Goal: Task Accomplishment & Management: Use online tool/utility

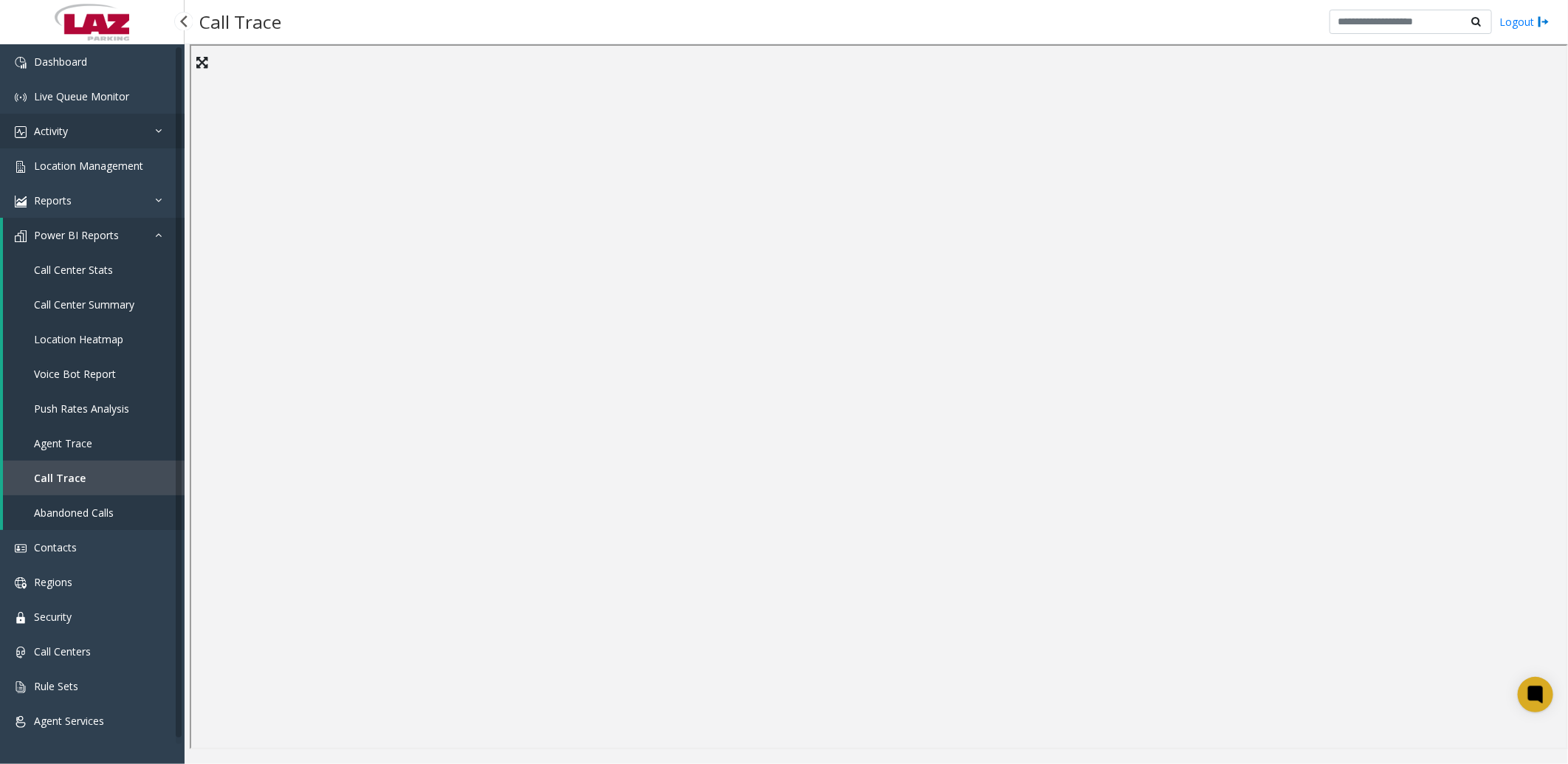
click at [67, 138] on link "Activity" at bounding box center [92, 132] width 184 height 35
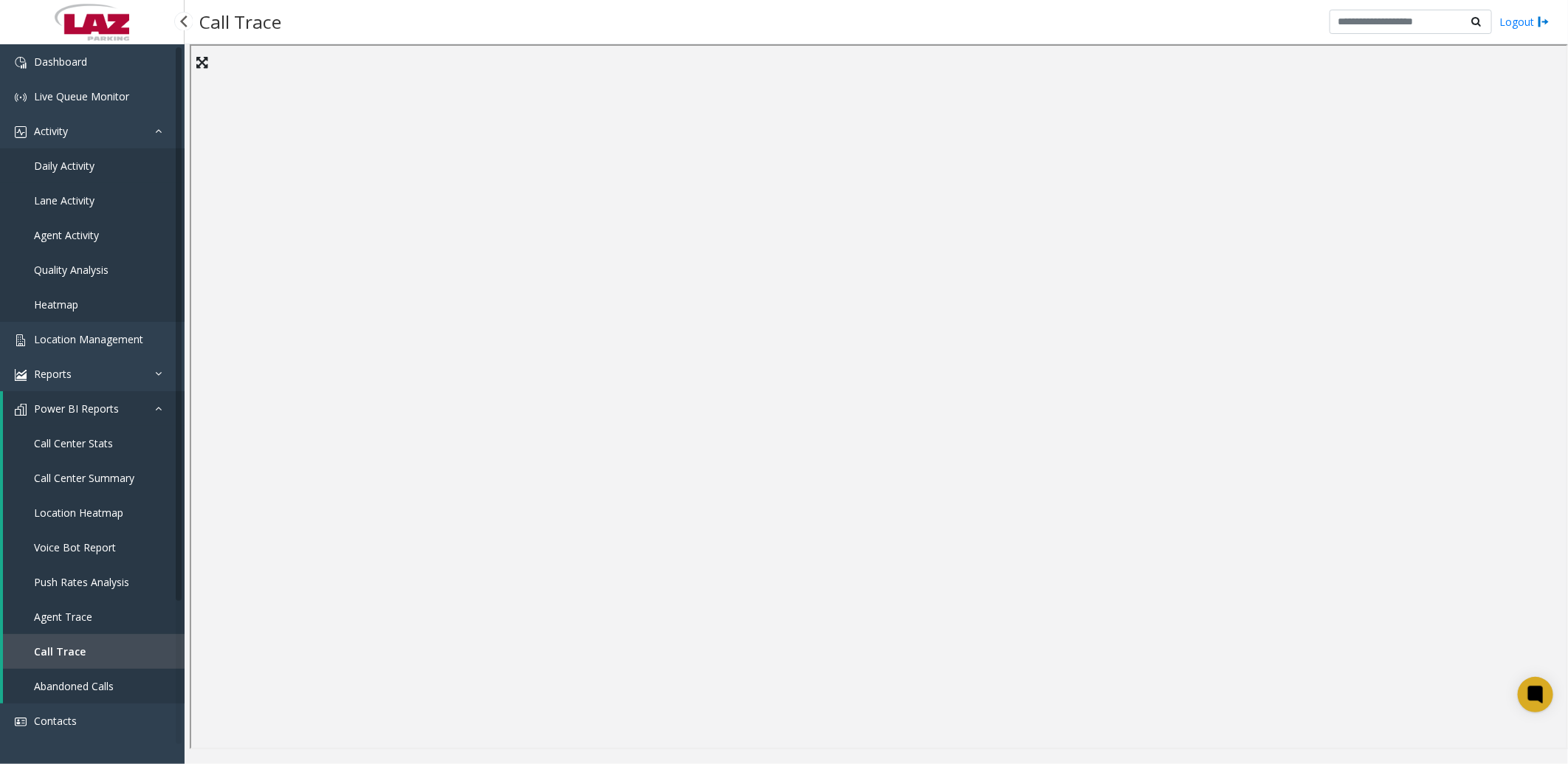
click at [91, 172] on link "Daily Activity" at bounding box center [92, 166] width 184 height 35
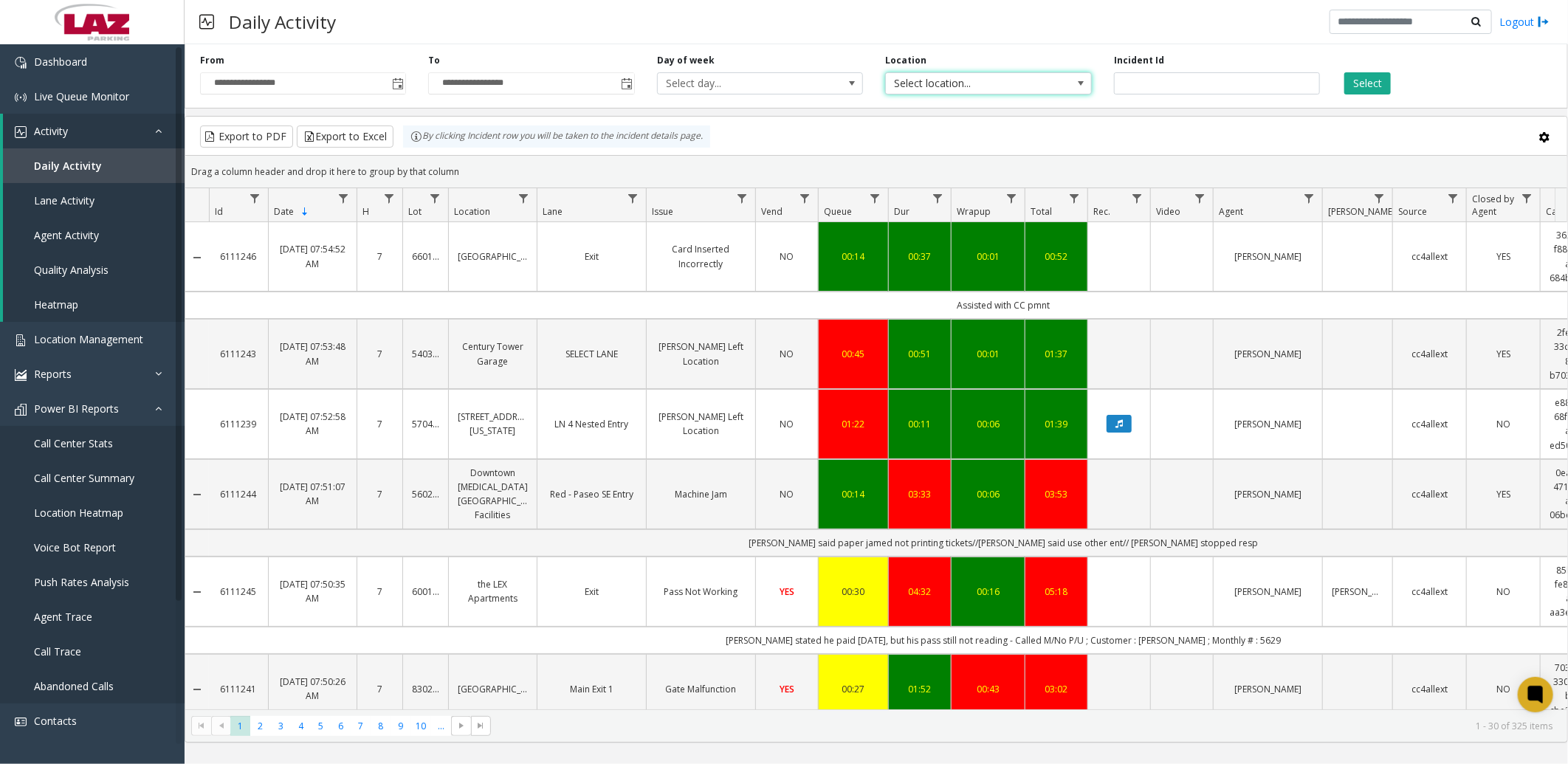
click at [955, 78] on span "Select location..." at bounding box center [968, 83] width 164 height 20
type input "********"
click at [998, 159] on li "570443 [STREET_ADDRESS][US_STATE]" at bounding box center [989, 161] width 203 height 19
click at [1367, 75] on button "Select" at bounding box center [1368, 83] width 47 height 22
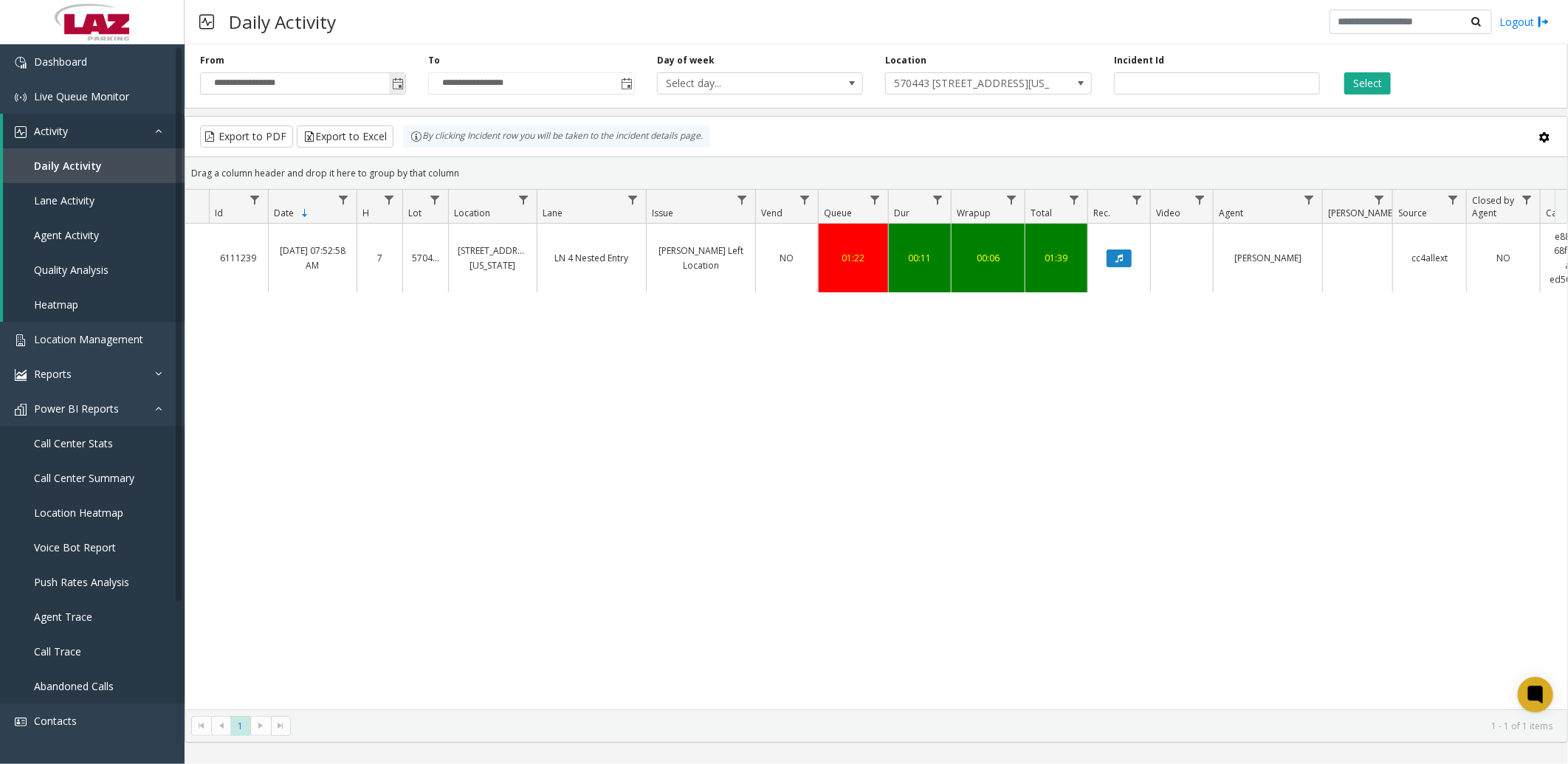
click at [396, 82] on span "Toggle popup" at bounding box center [398, 84] width 12 height 12
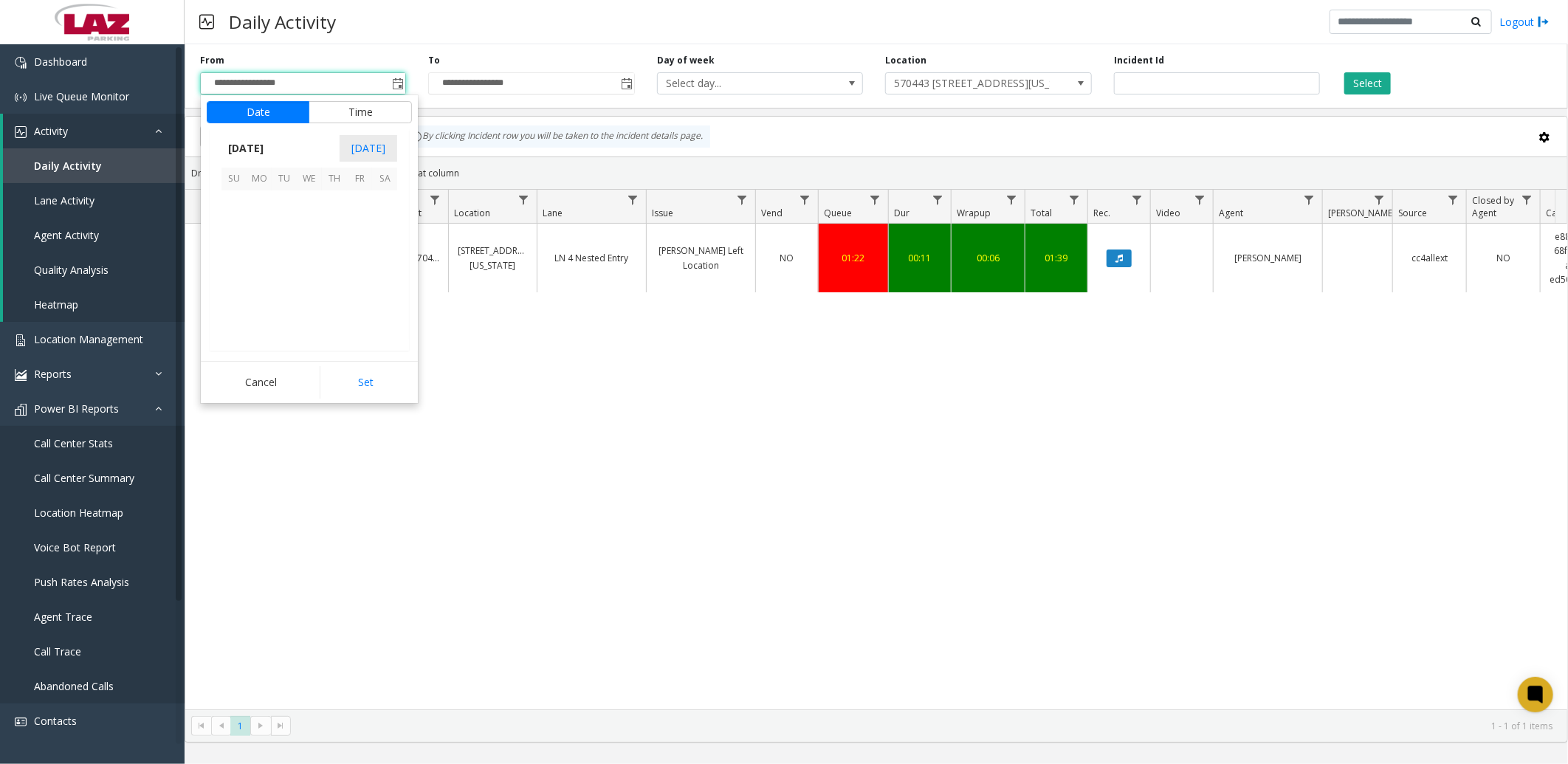
scroll to position [264925, 0]
click at [332, 203] on span "4" at bounding box center [334, 203] width 25 height 25
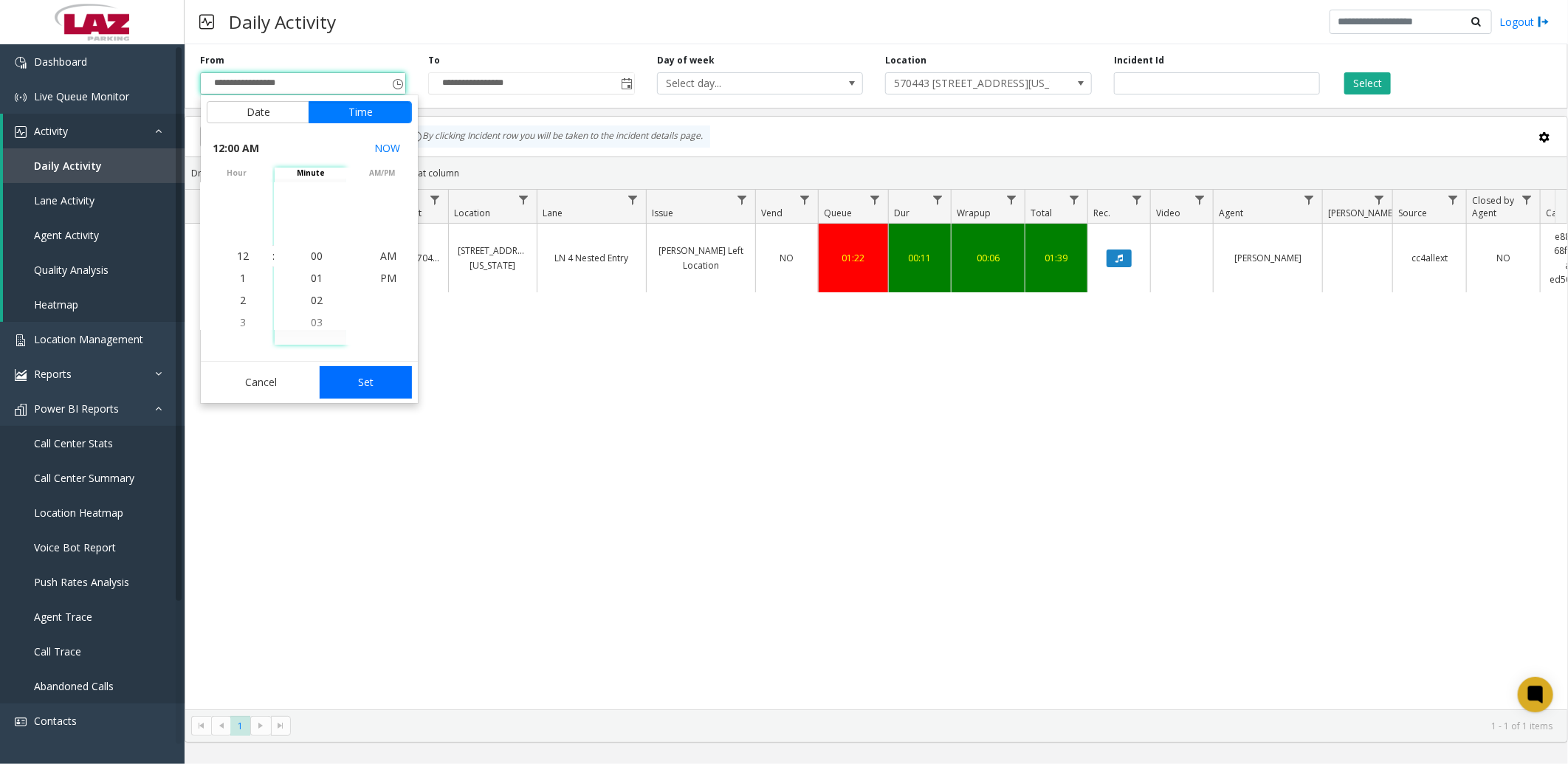
click at [373, 379] on button "Set" at bounding box center [365, 382] width 93 height 32
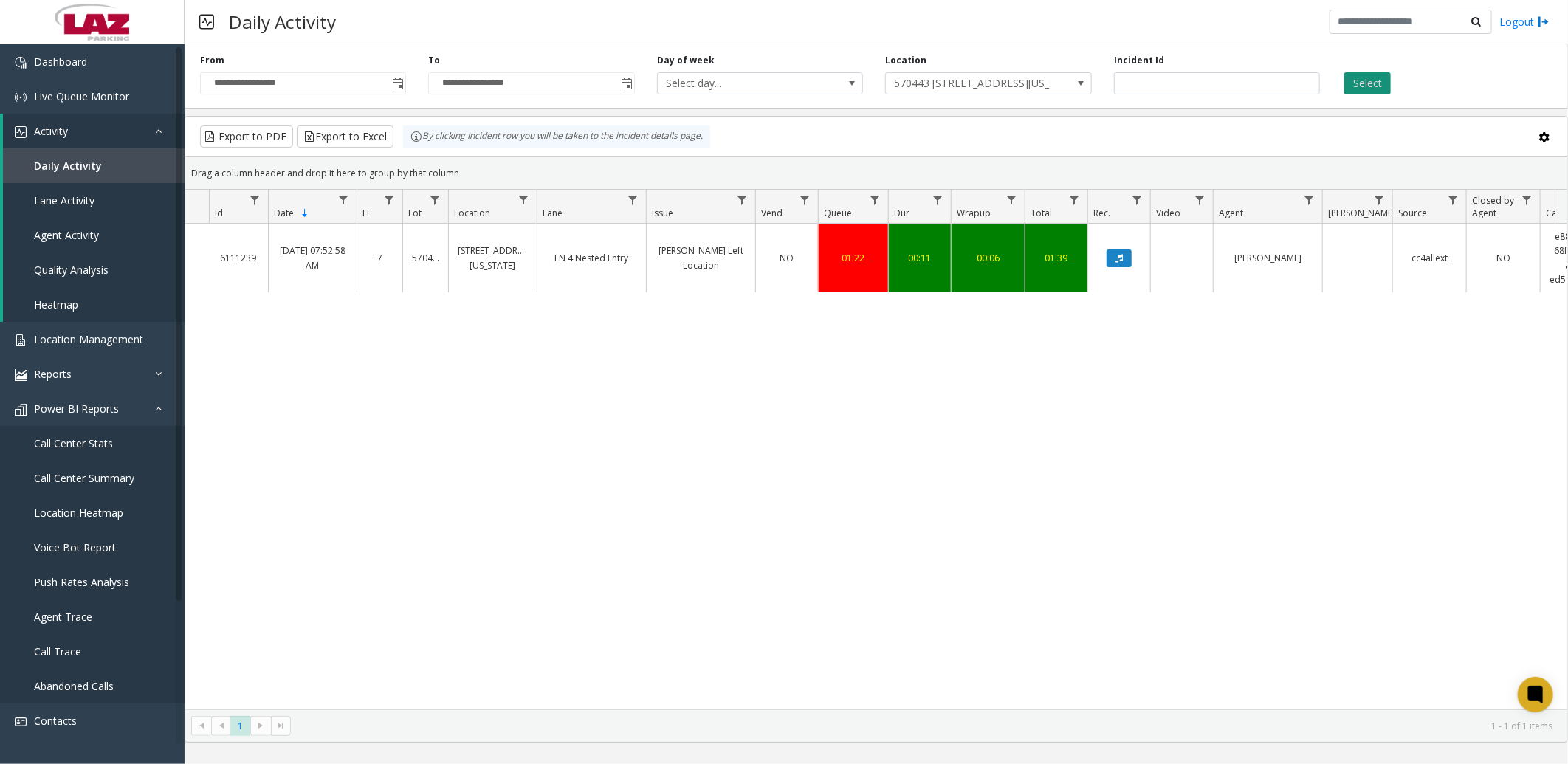
click at [1374, 90] on button "Select" at bounding box center [1368, 83] width 47 height 22
click at [1377, 78] on button "Select" at bounding box center [1368, 83] width 47 height 22
click at [394, 84] on span "Toggle popup" at bounding box center [398, 84] width 12 height 12
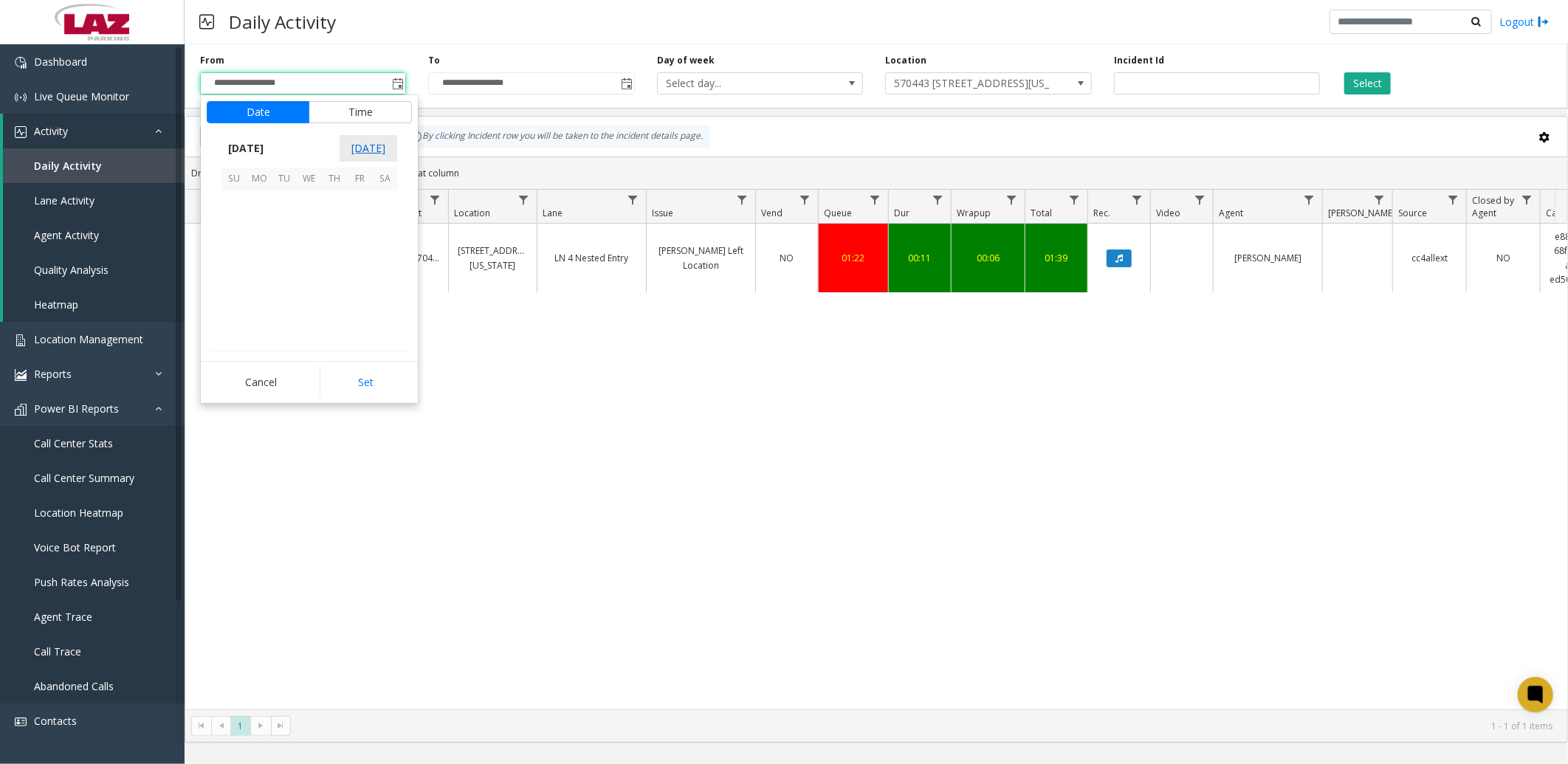
scroll to position [264925, 0]
click at [260, 205] on span "1" at bounding box center [259, 203] width 25 height 25
click at [341, 372] on button "Set" at bounding box center [365, 382] width 93 height 32
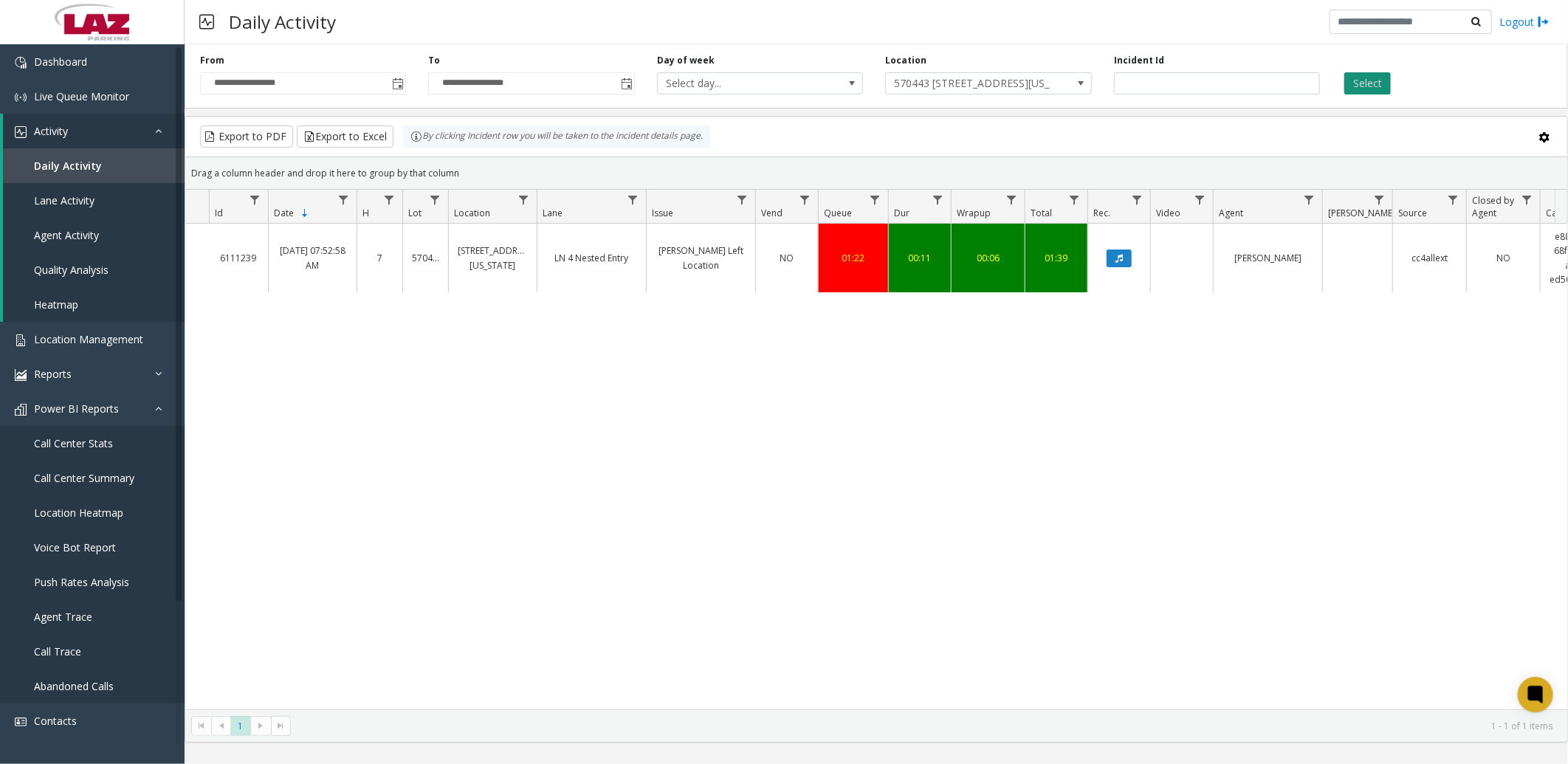
click at [1382, 75] on button "Select" at bounding box center [1368, 83] width 47 height 22
click at [397, 81] on span "Toggle popup" at bounding box center [398, 84] width 12 height 12
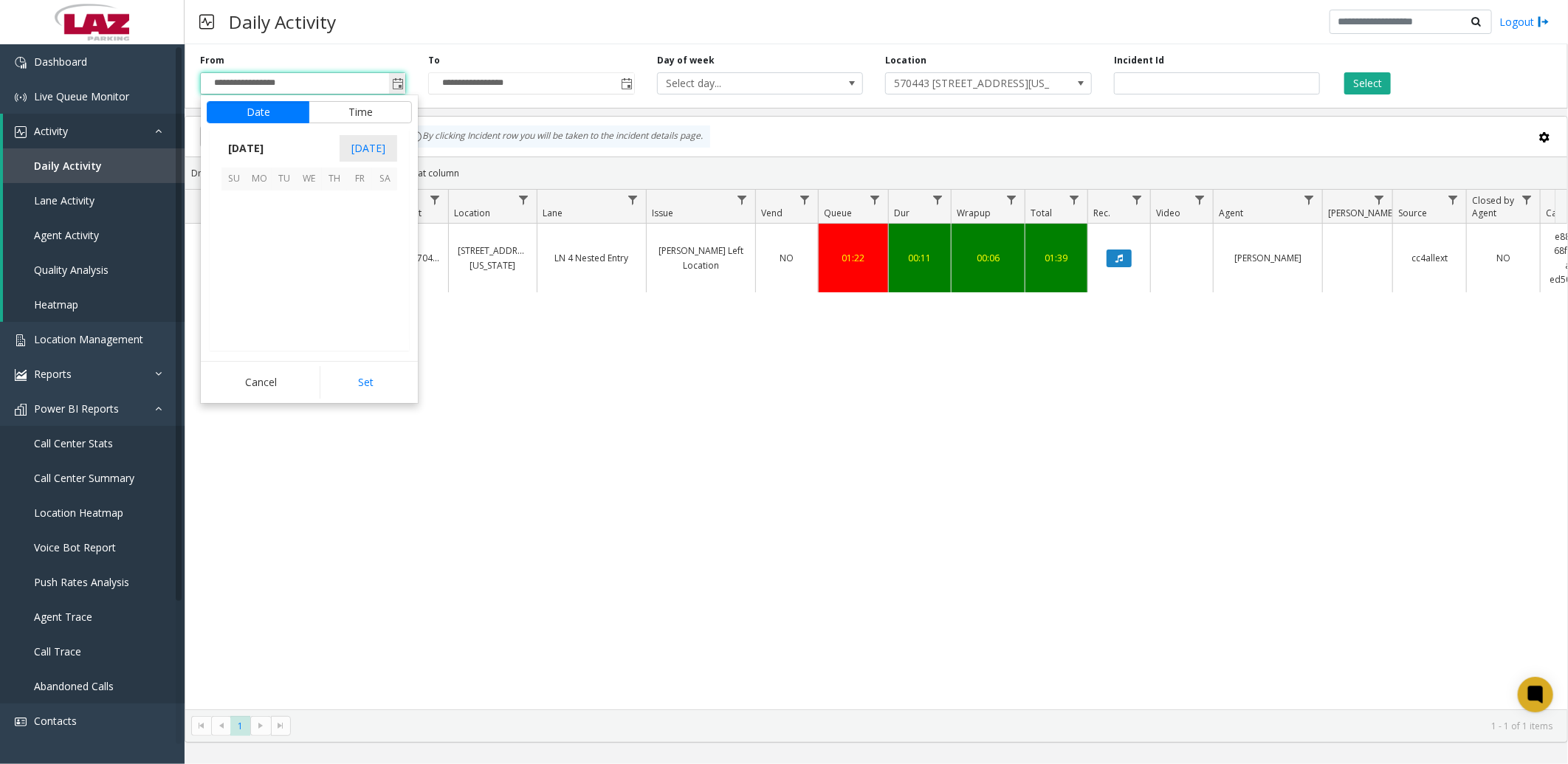
scroll to position [264925, 0]
click at [267, 143] on span "[DATE]" at bounding box center [246, 148] width 49 height 22
click at [344, 214] on span "Aug" at bounding box center [345, 216] width 35 height 35
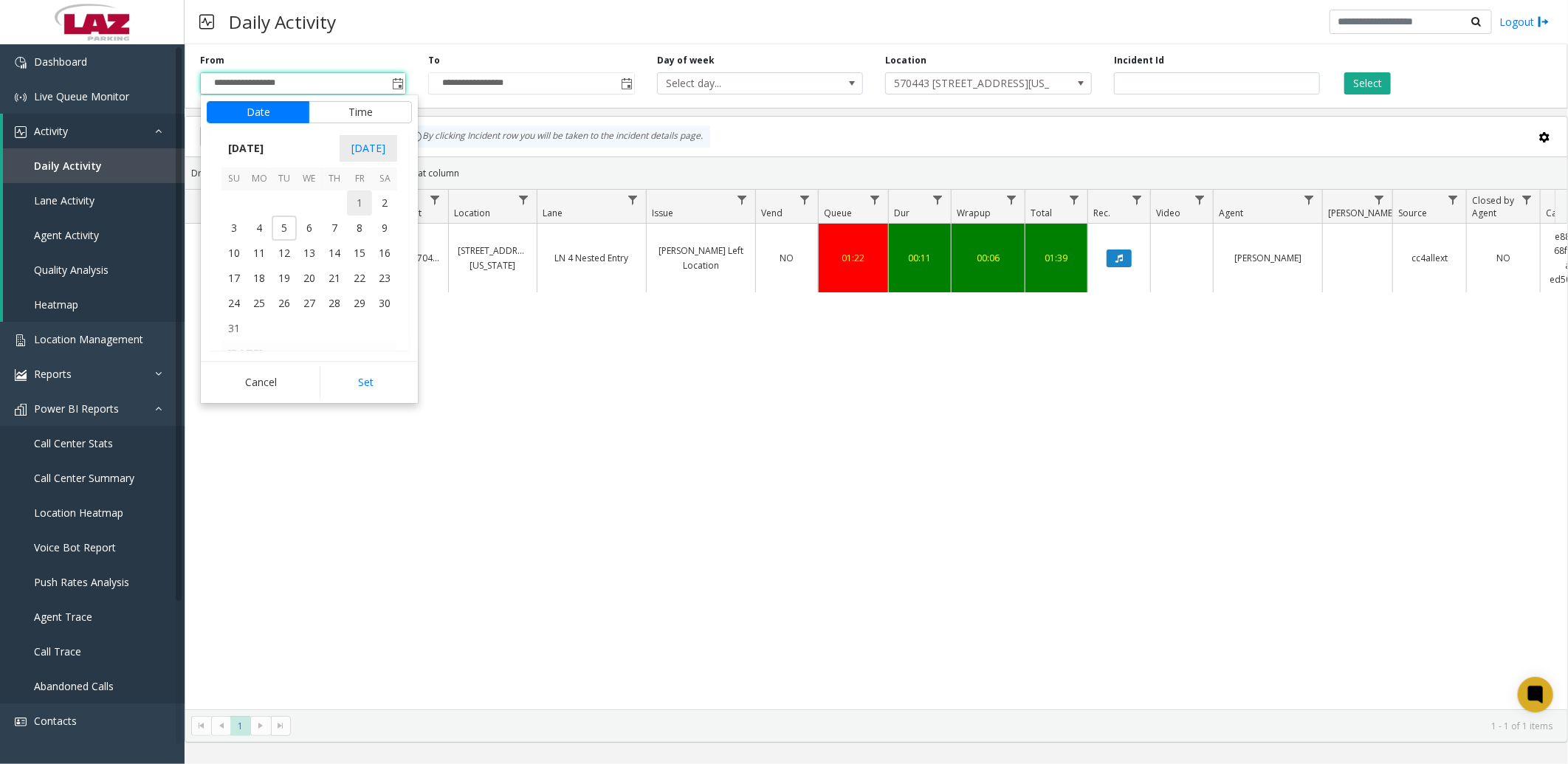
click at [358, 196] on span "1" at bounding box center [360, 203] width 25 height 25
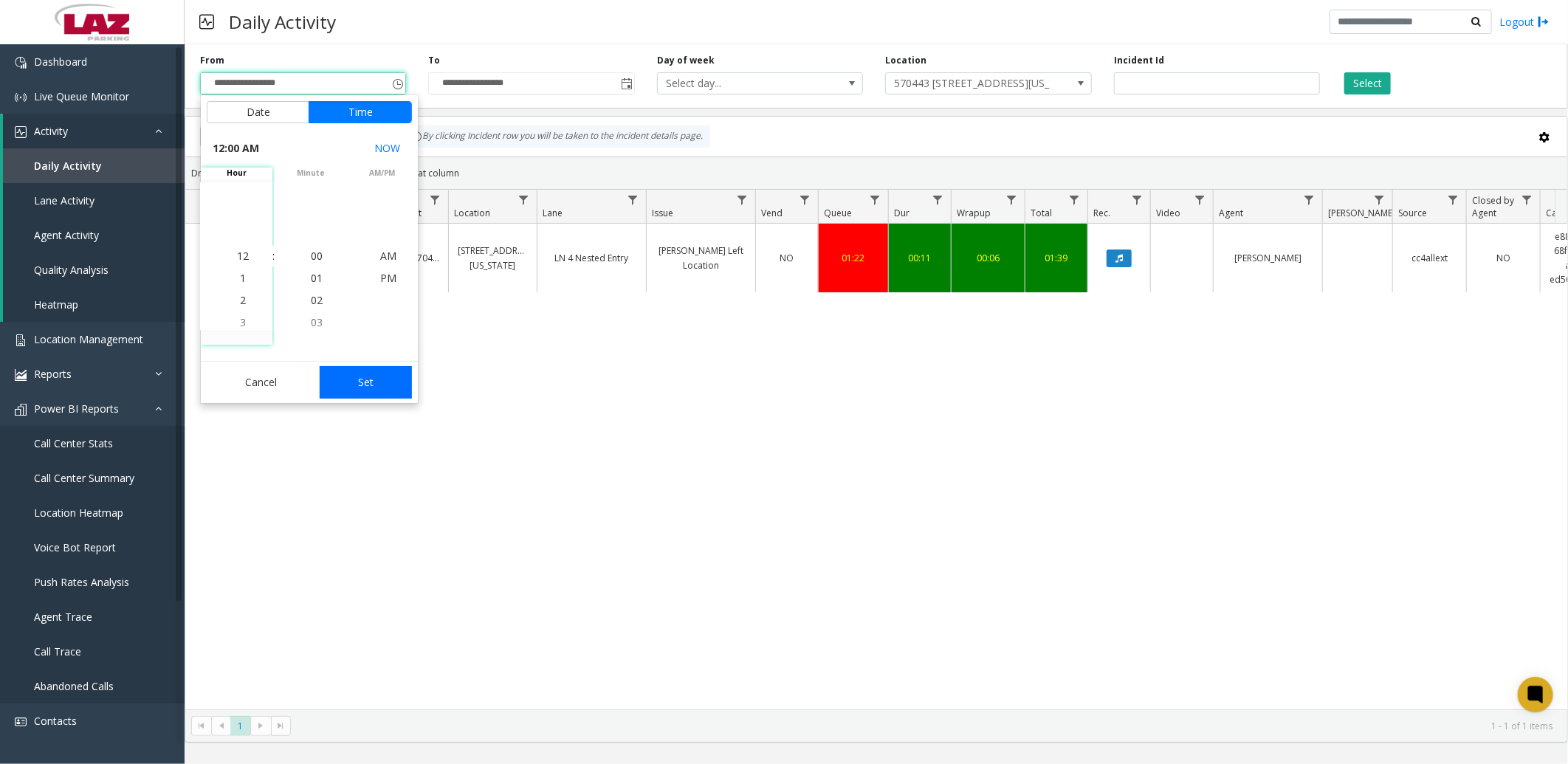
click at [370, 385] on button "Set" at bounding box center [365, 382] width 93 height 32
type input "**********"
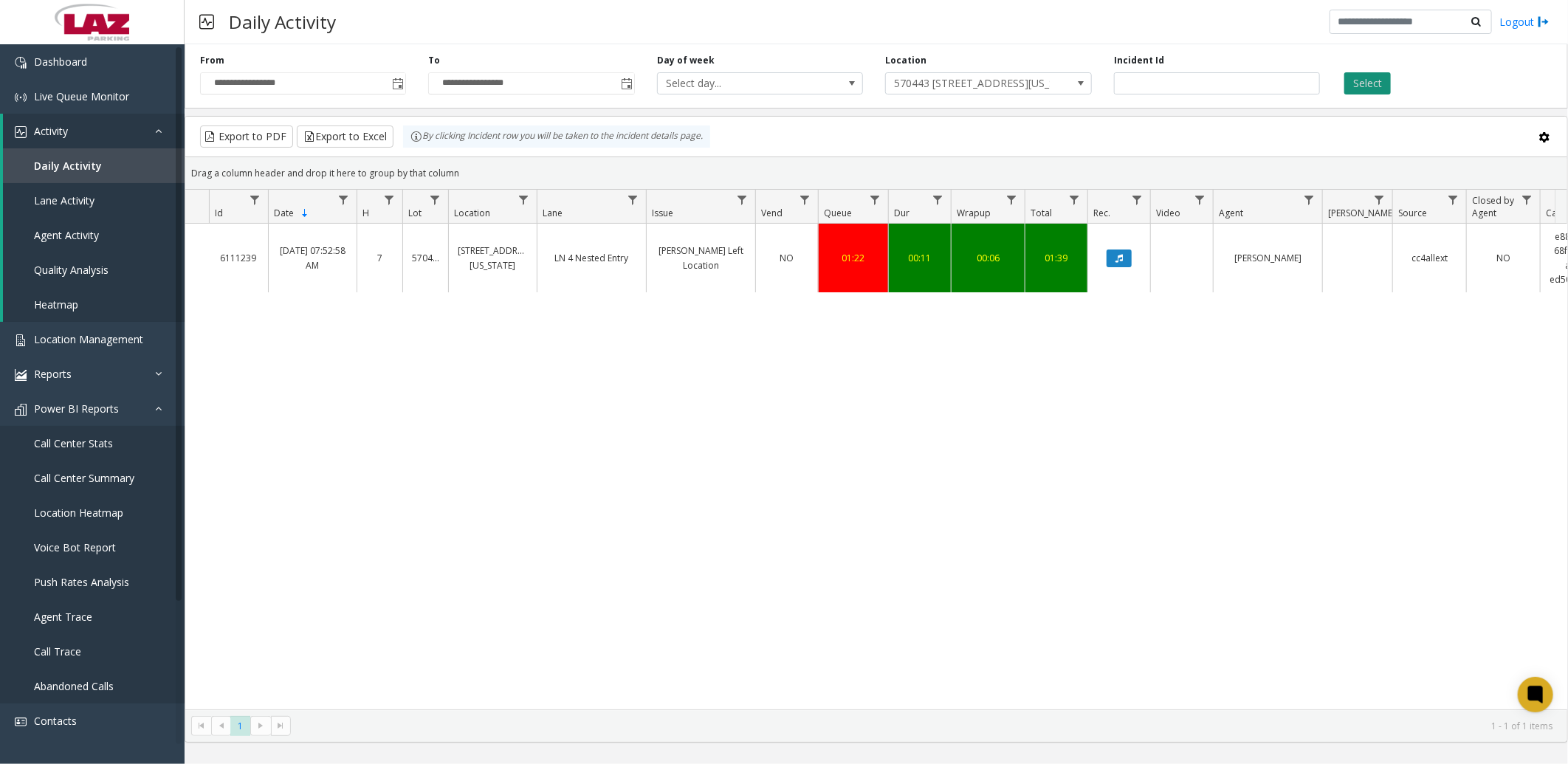
click at [1360, 80] on button "Select" at bounding box center [1368, 83] width 47 height 22
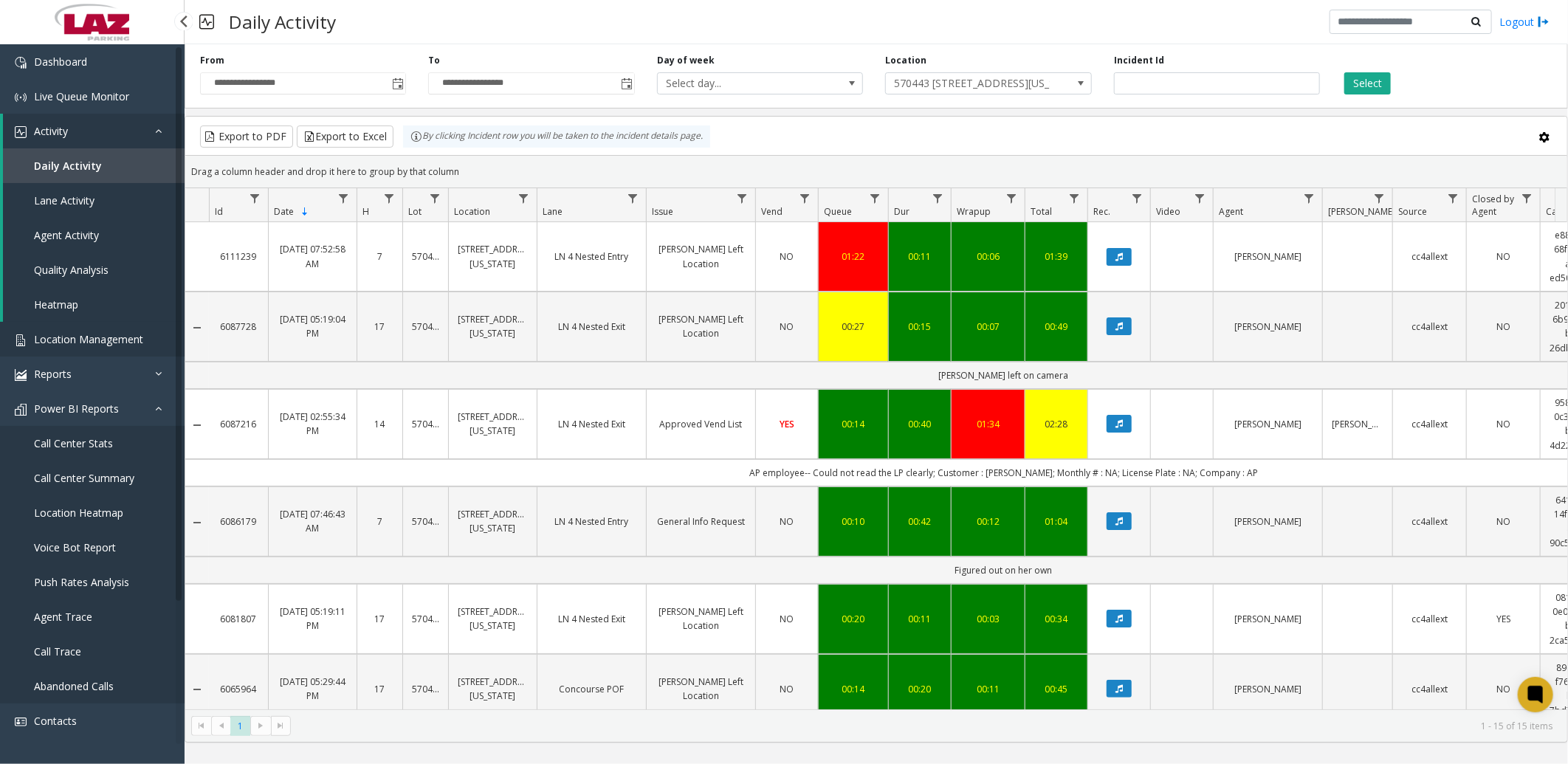
click at [75, 332] on span "Location Management" at bounding box center [89, 339] width 109 height 14
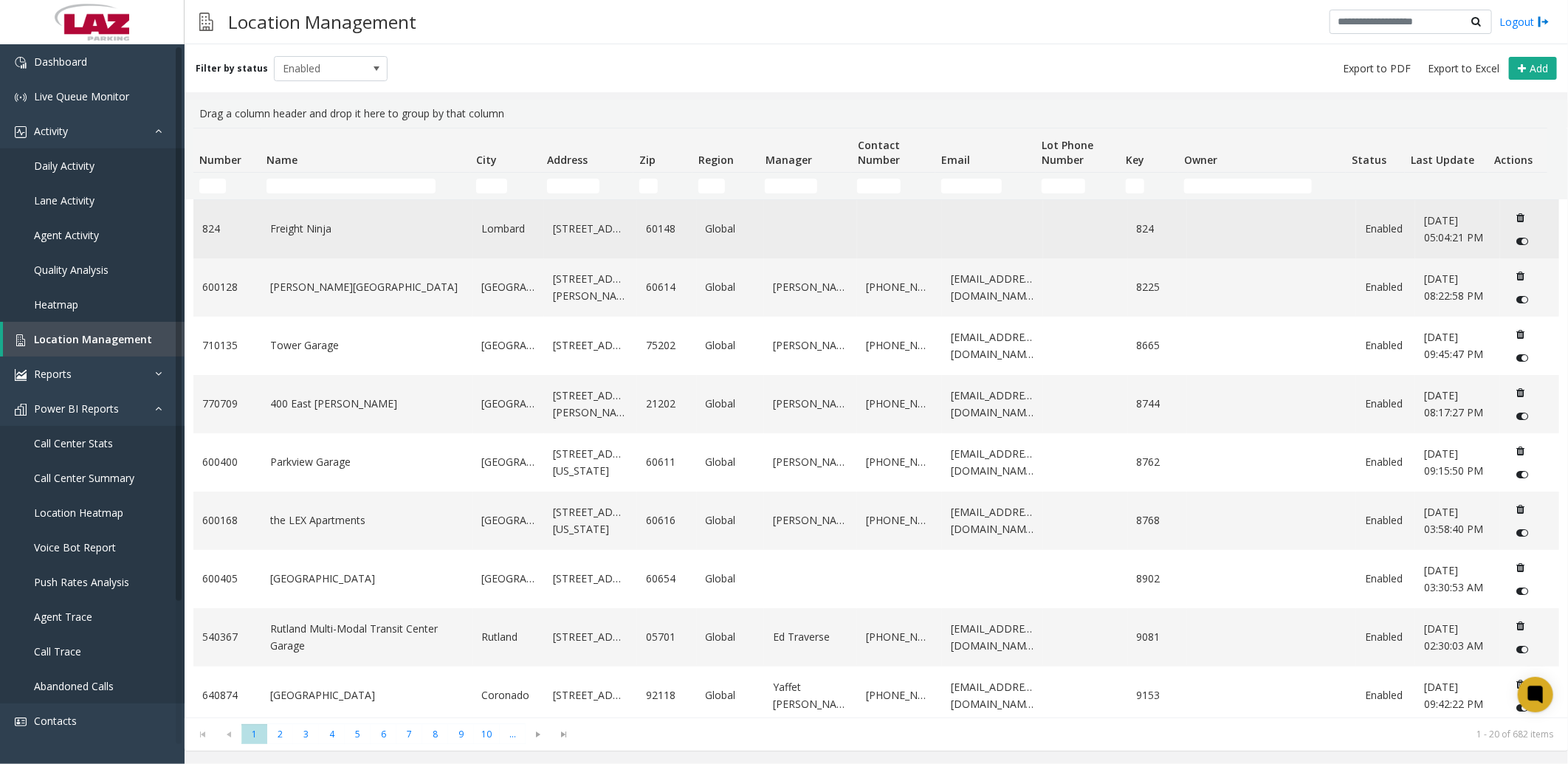
click at [284, 242] on td "Freight Ninja" at bounding box center [366, 229] width 211 height 58
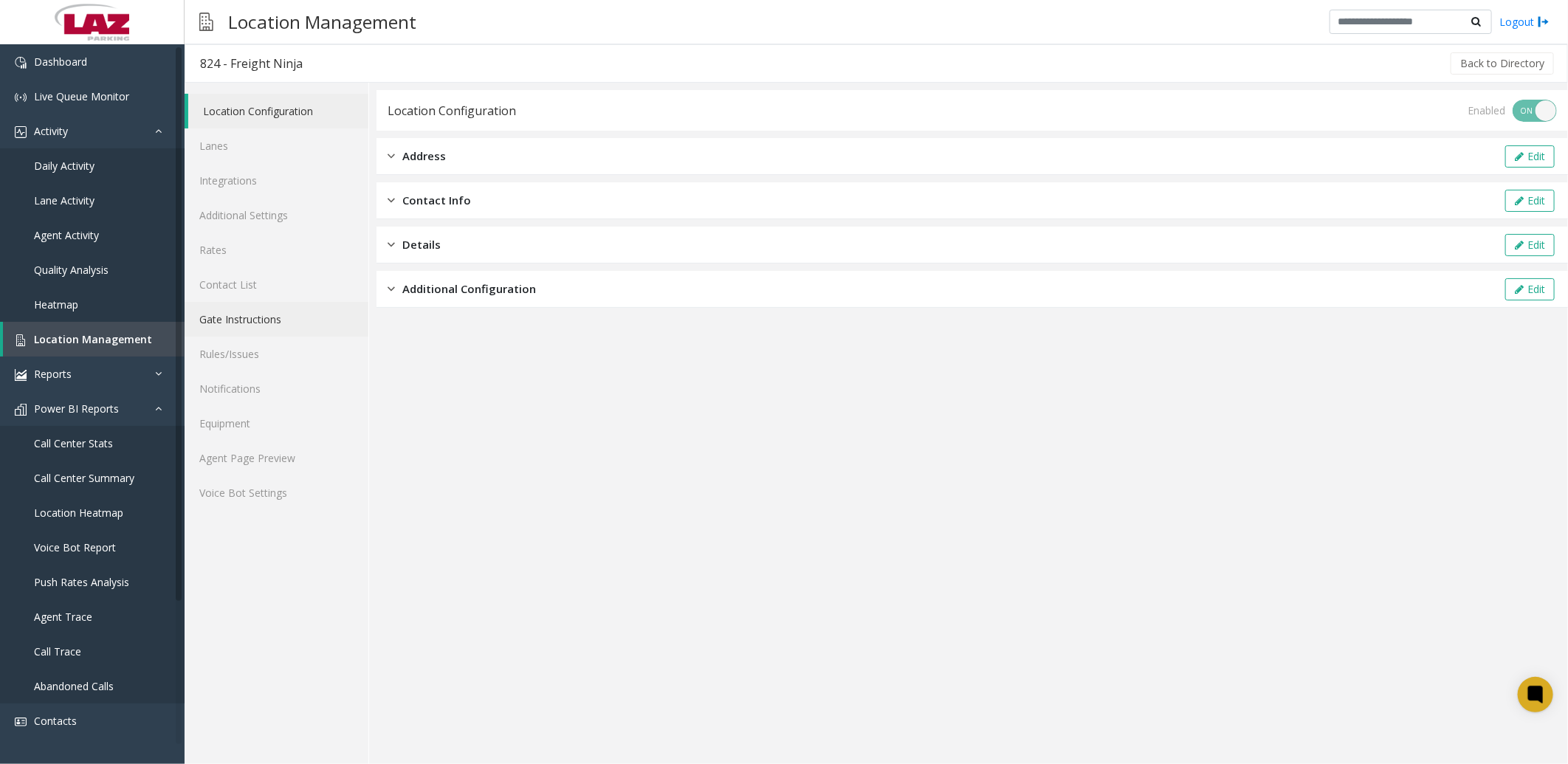
click at [230, 316] on link "Gate Instructions" at bounding box center [276, 320] width 184 height 35
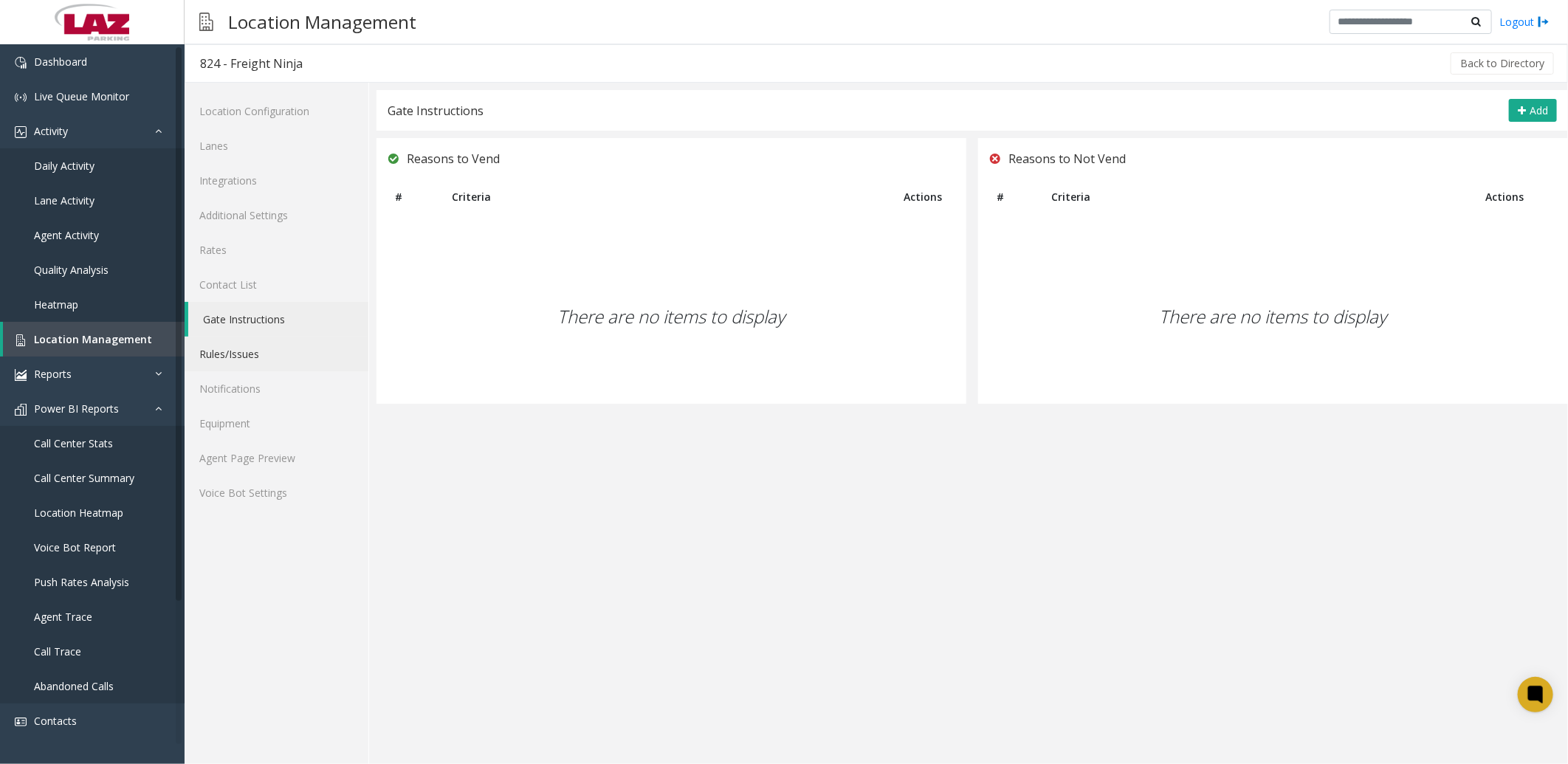
click at [239, 348] on link "Rules/Issues" at bounding box center [276, 354] width 184 height 35
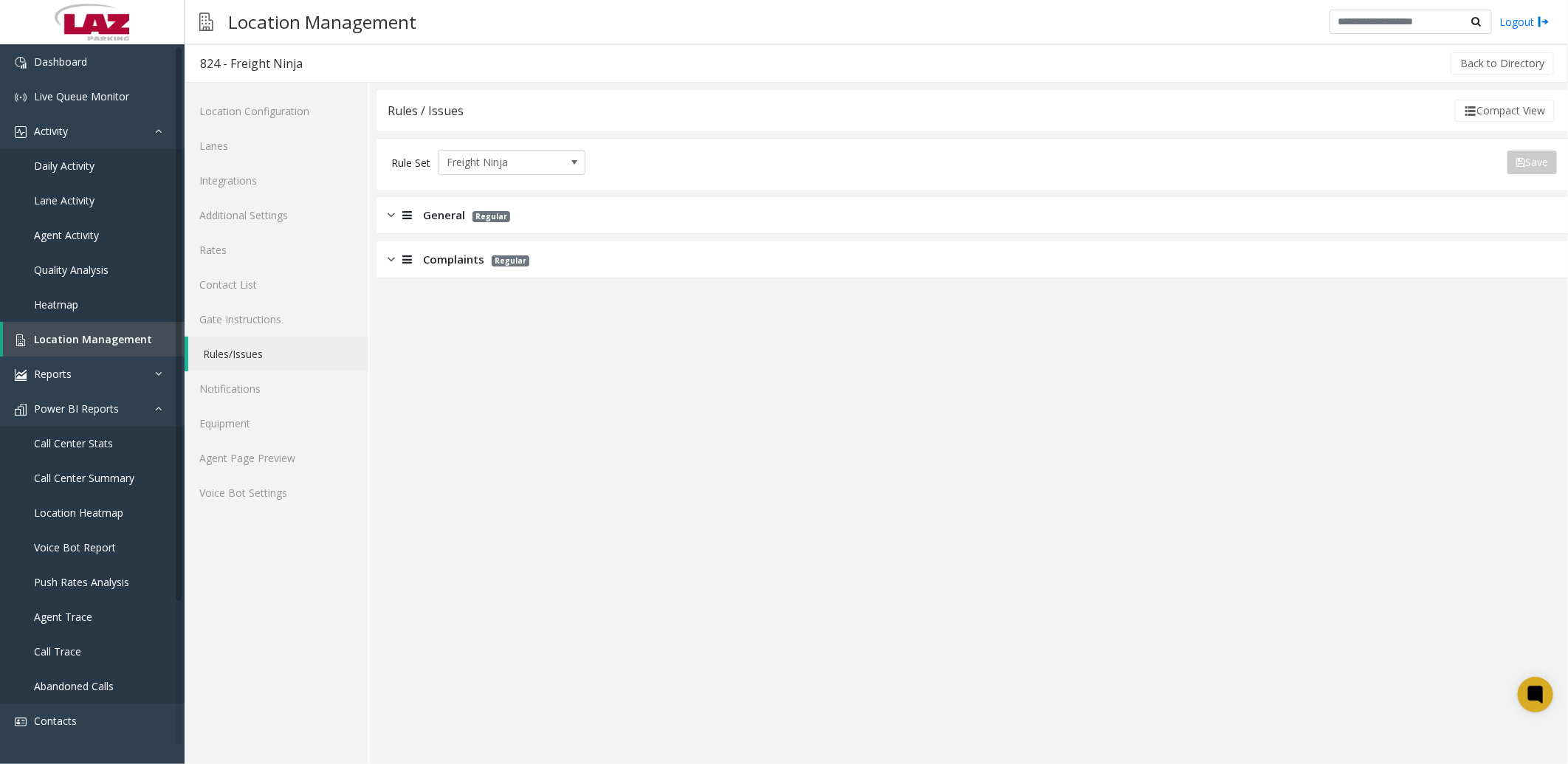
click at [401, 215] on div at bounding box center [404, 214] width 20 height 17
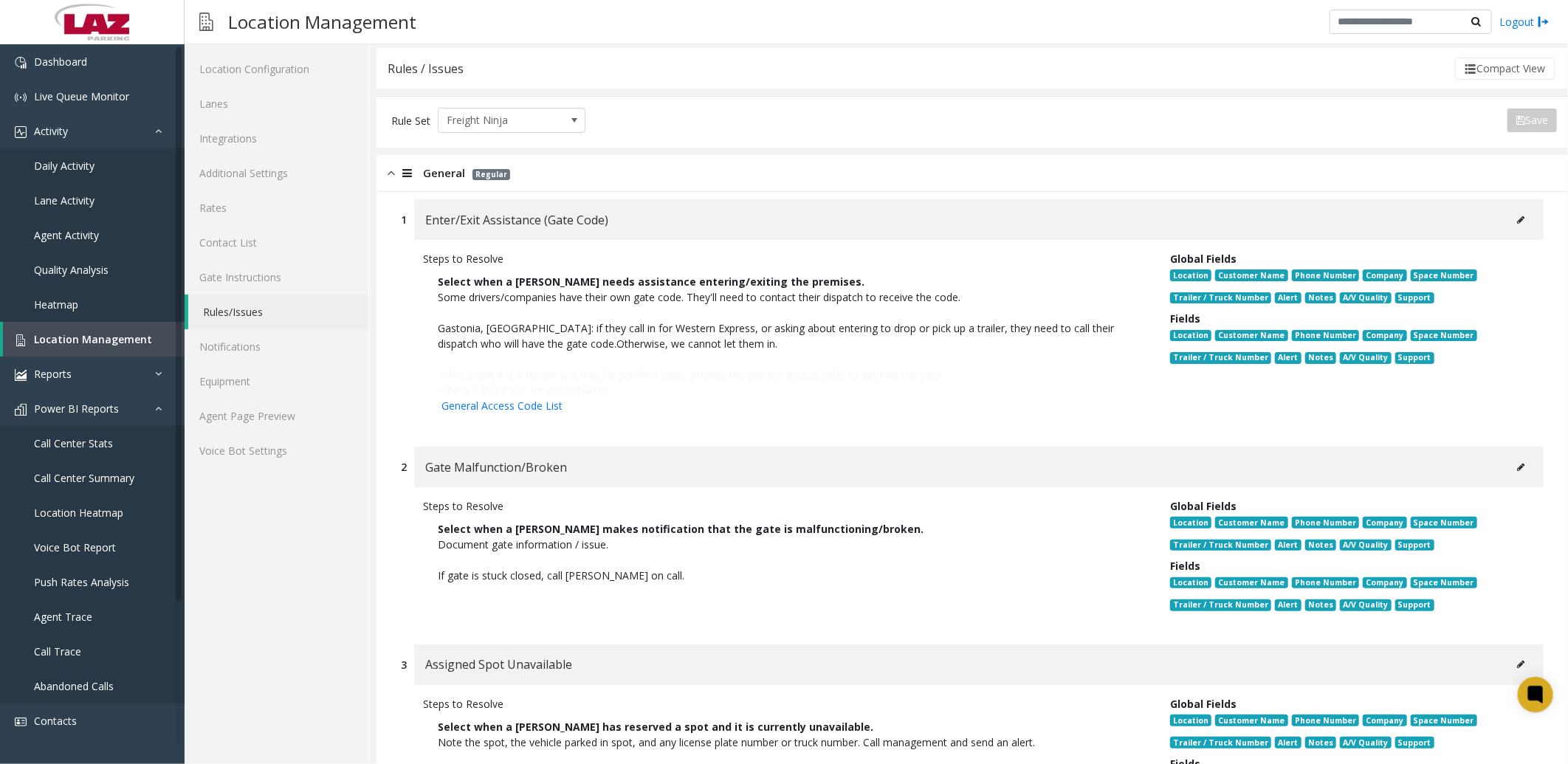
scroll to position [82, 0]
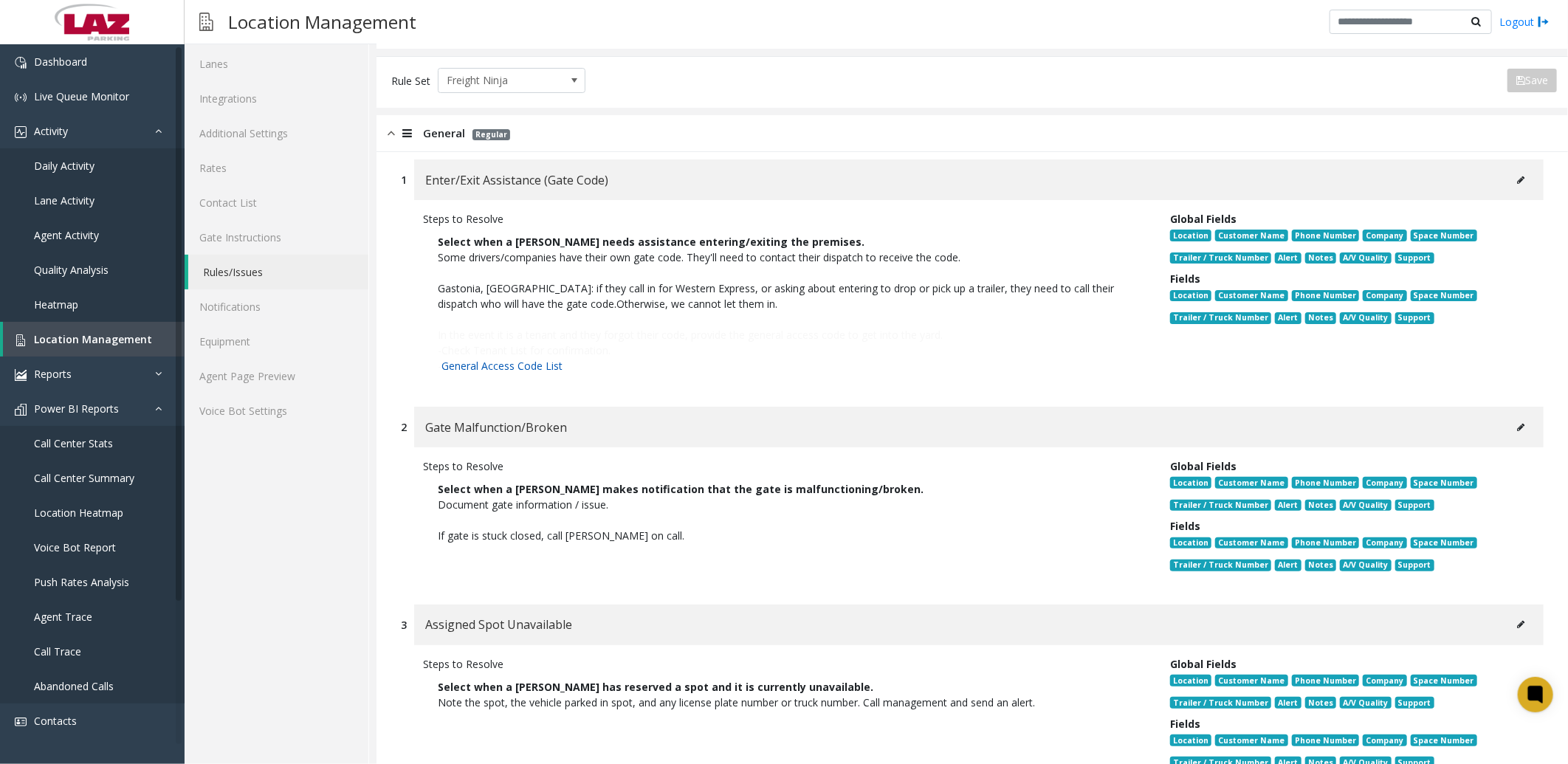
click at [525, 363] on link "General Access Code List" at bounding box center [502, 365] width 121 height 14
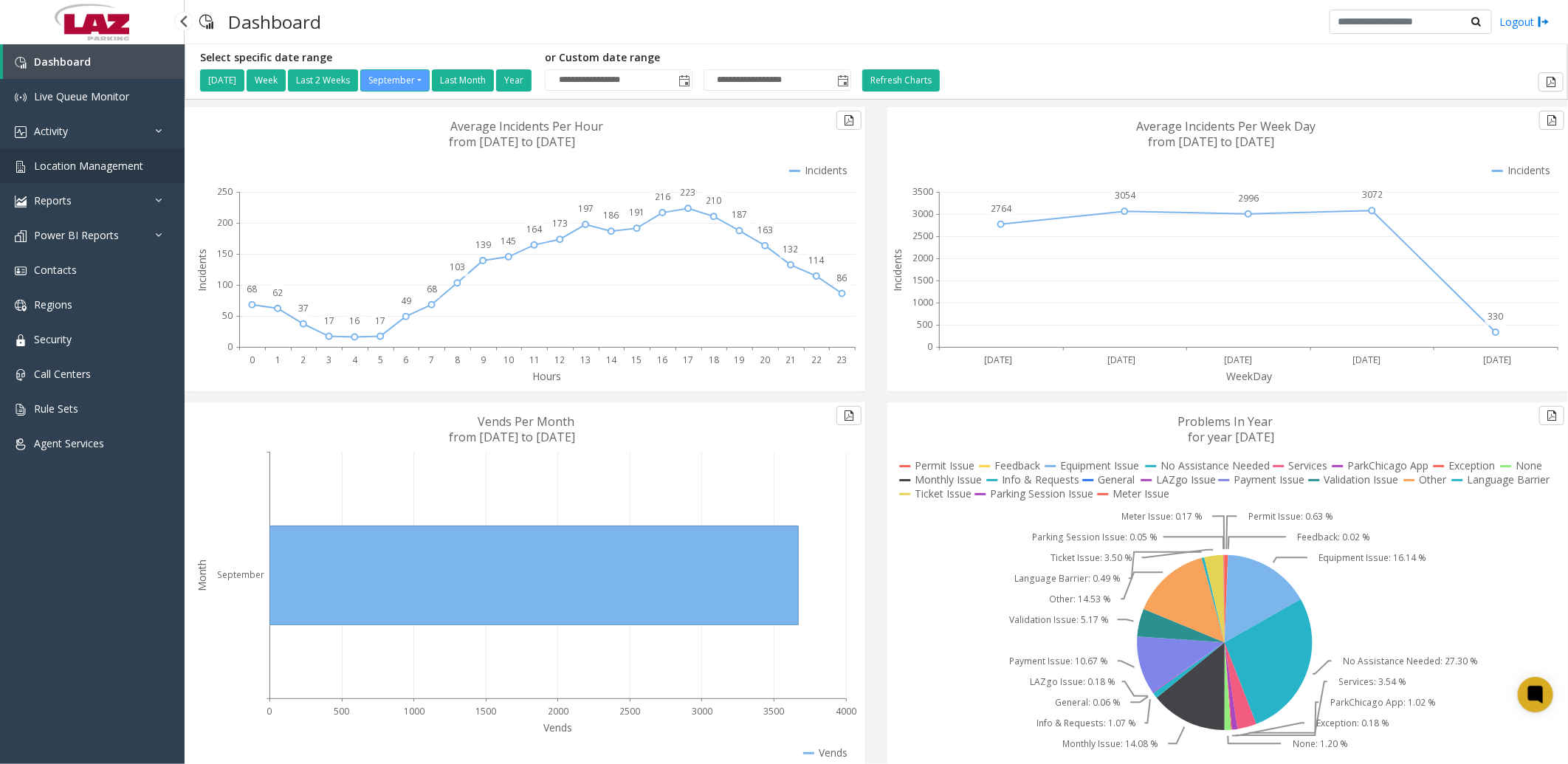
click at [114, 156] on link "Location Management" at bounding box center [92, 166] width 184 height 35
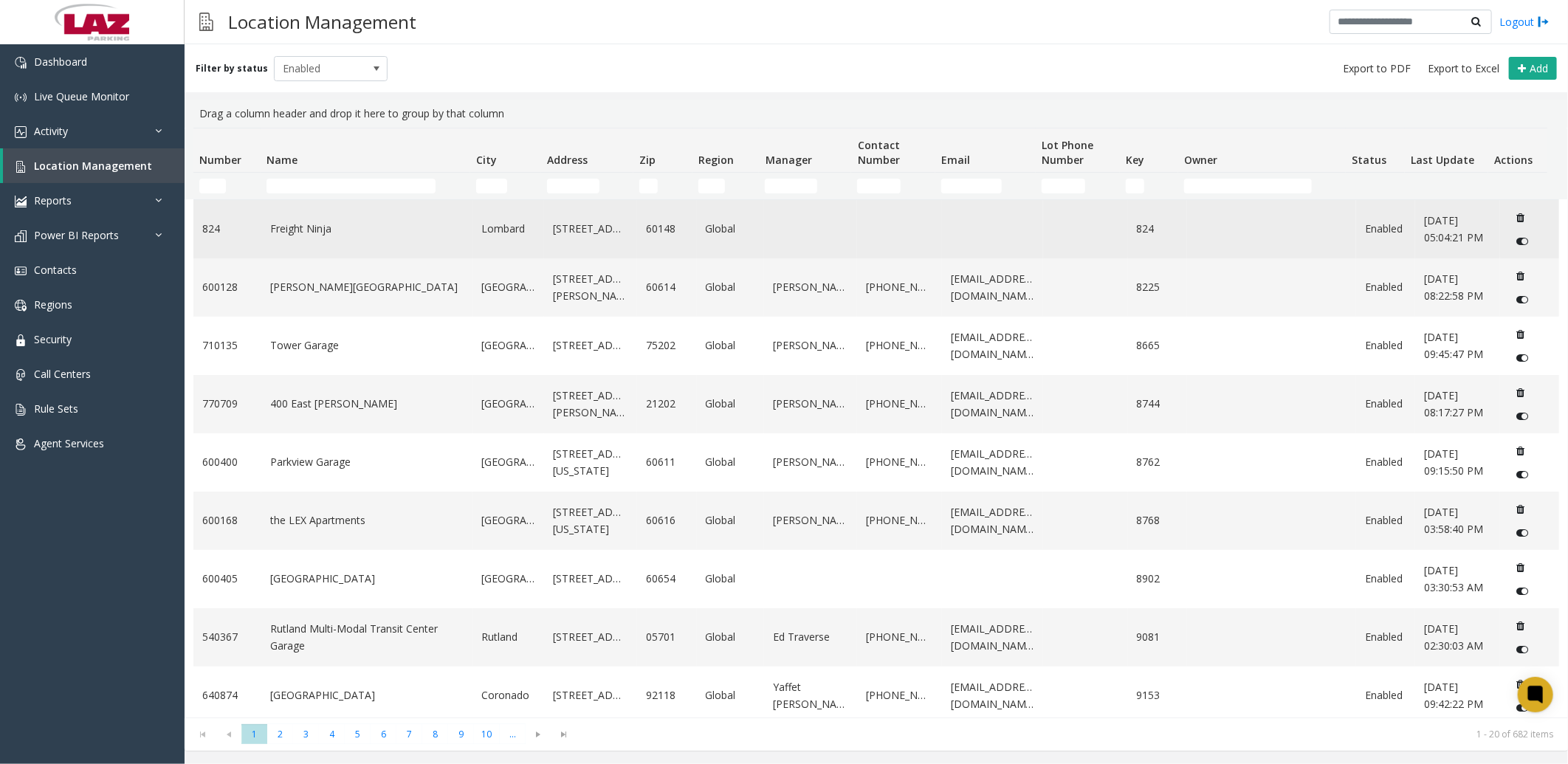
click at [298, 239] on td "Freight Ninja" at bounding box center [366, 229] width 211 height 58
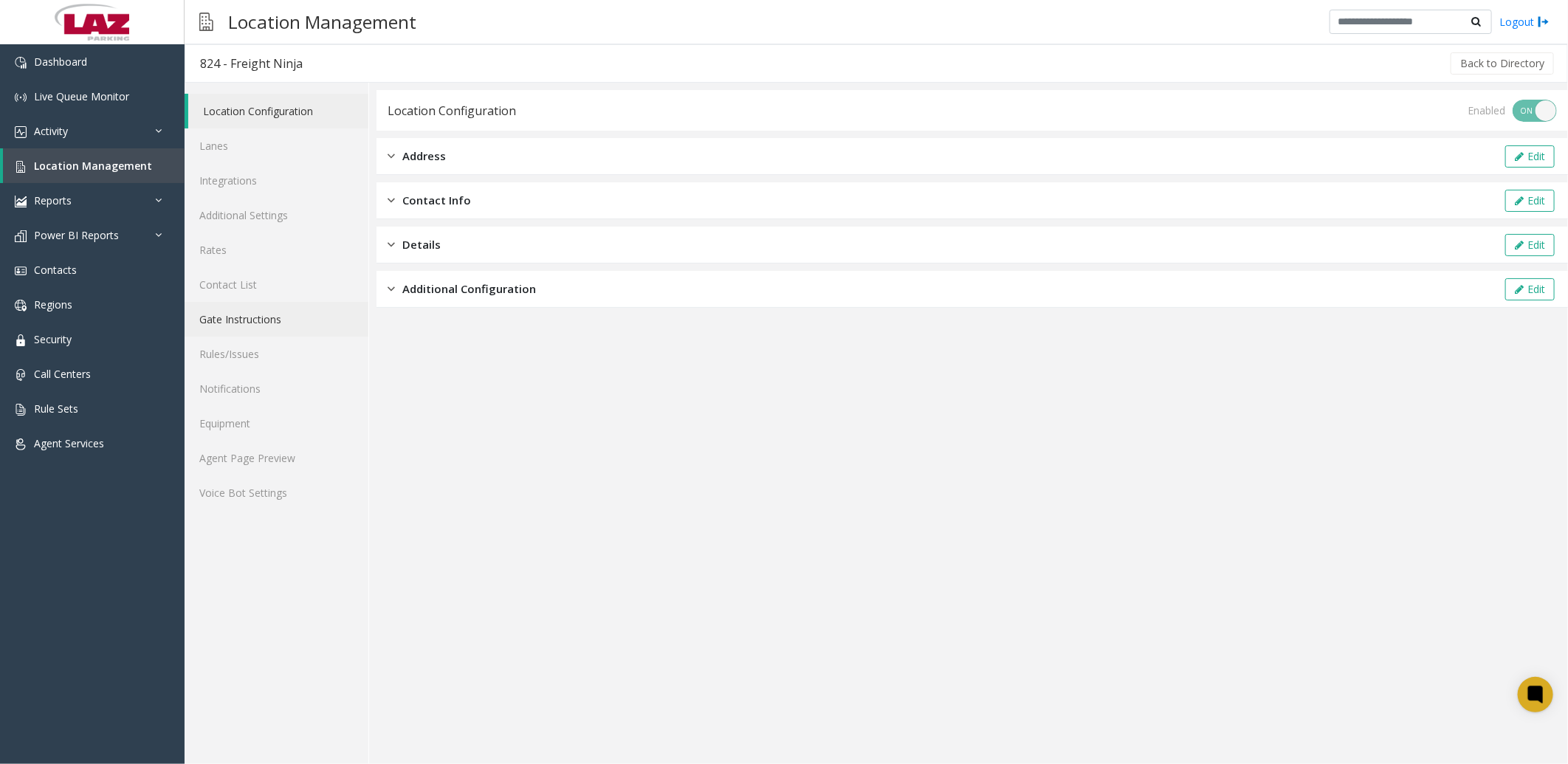
click at [224, 309] on link "Gate Instructions" at bounding box center [276, 320] width 184 height 35
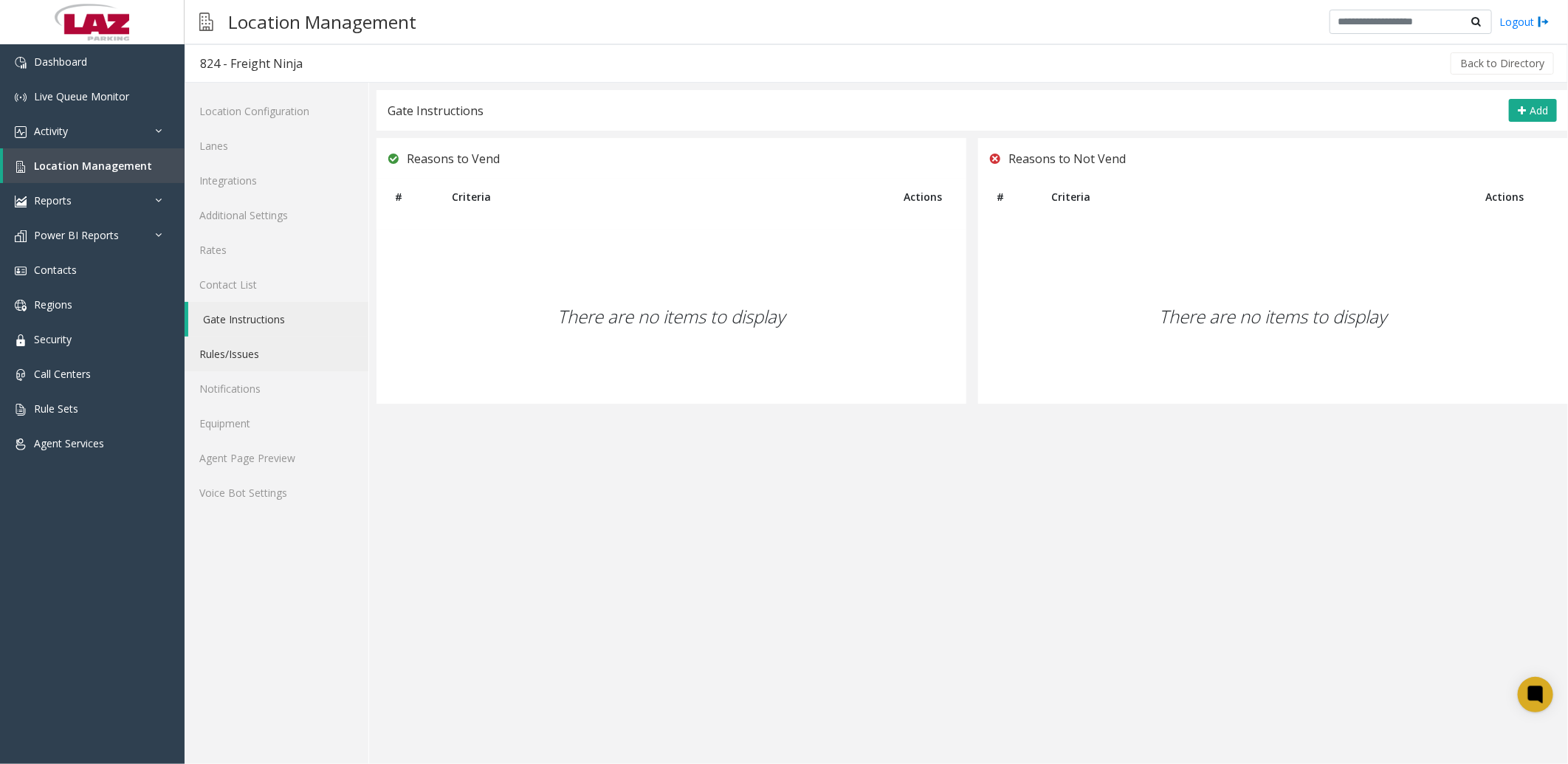
click at [236, 346] on link "Rules/Issues" at bounding box center [276, 354] width 184 height 35
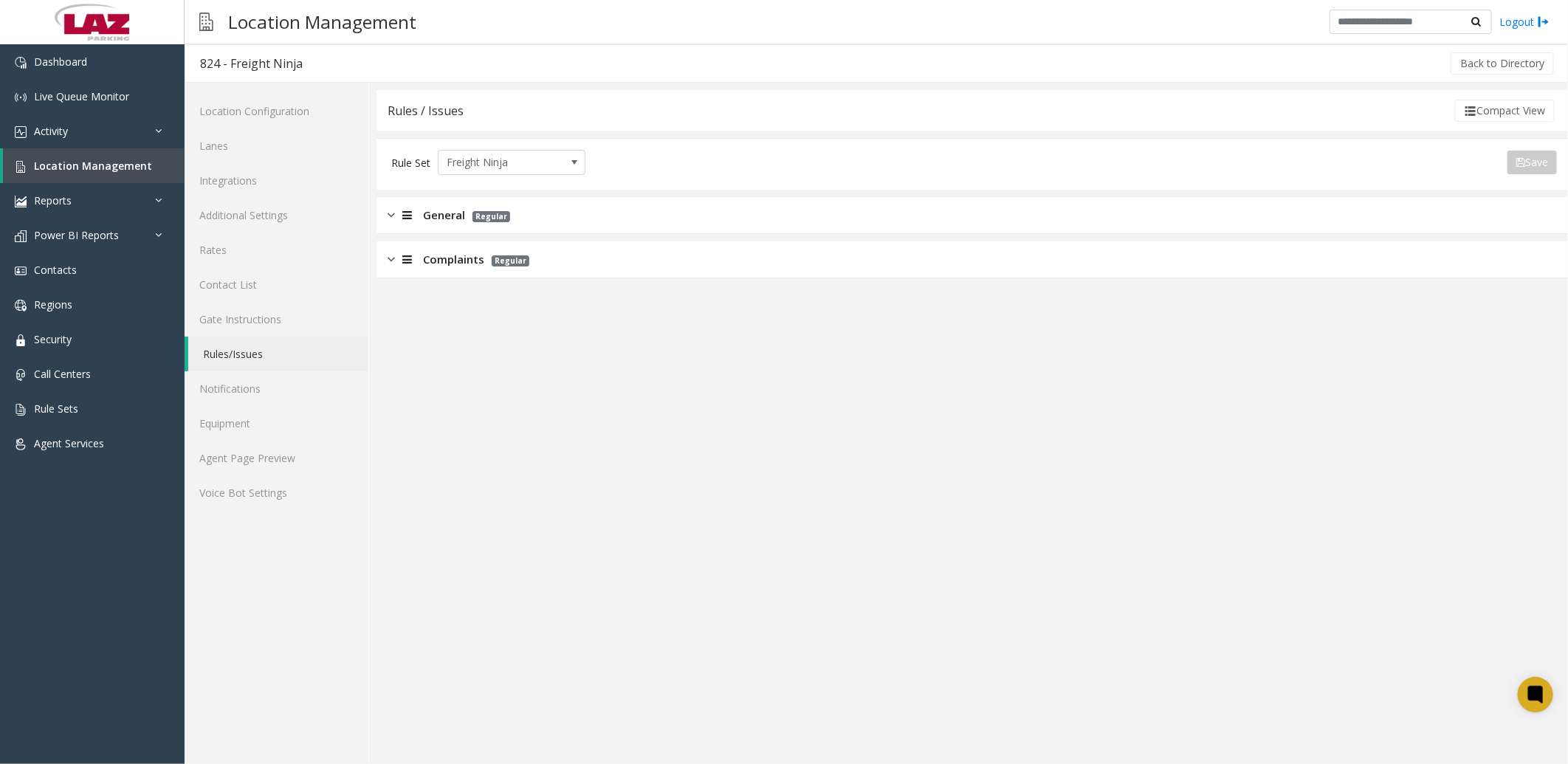
drag, startPoint x: 403, startPoint y: 212, endPoint x: 402, endPoint y: 221, distance: 9.1
click at [402, 212] on icon at bounding box center [407, 214] width 10 height 11
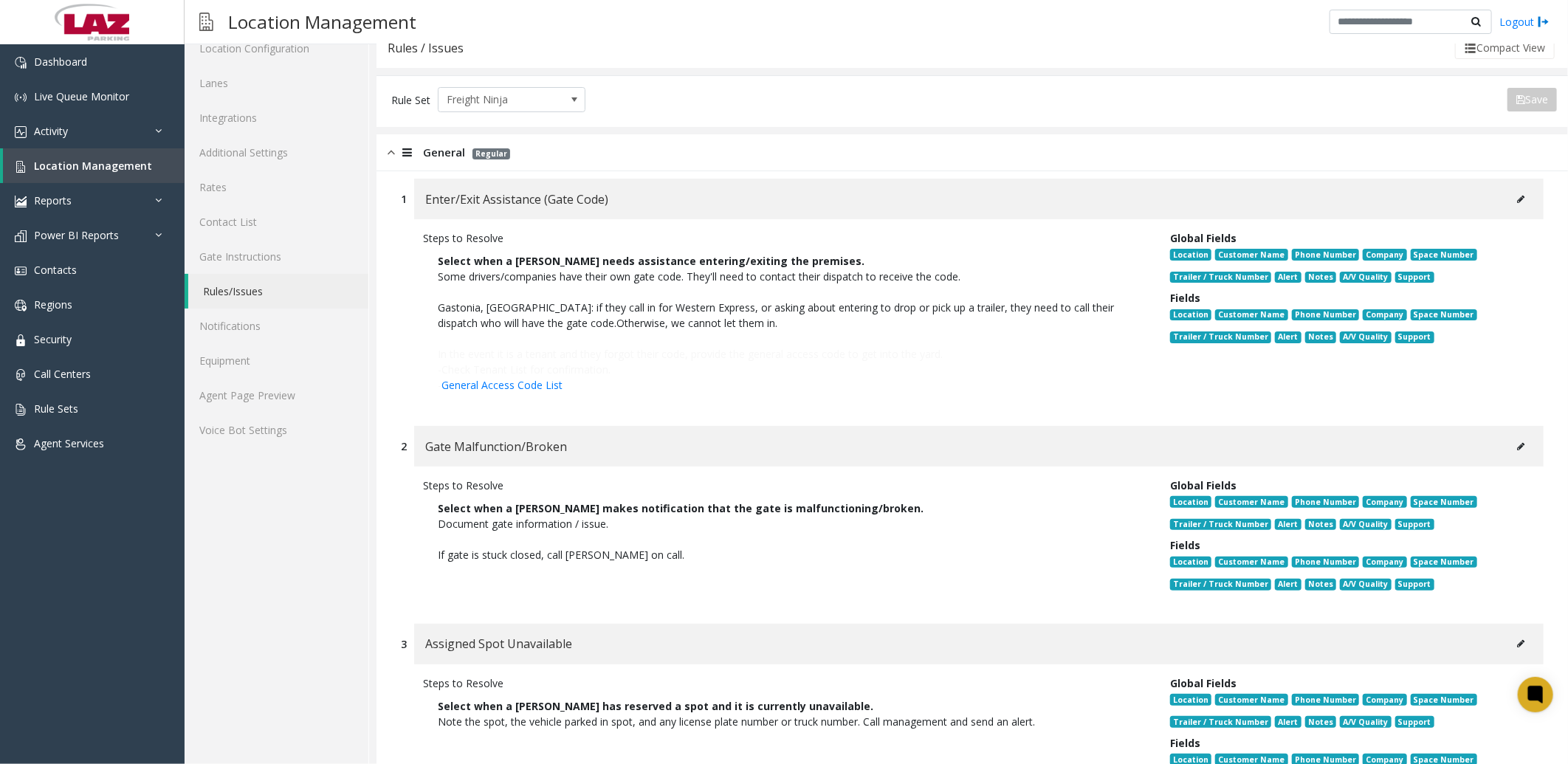
scroll to position [82, 0]
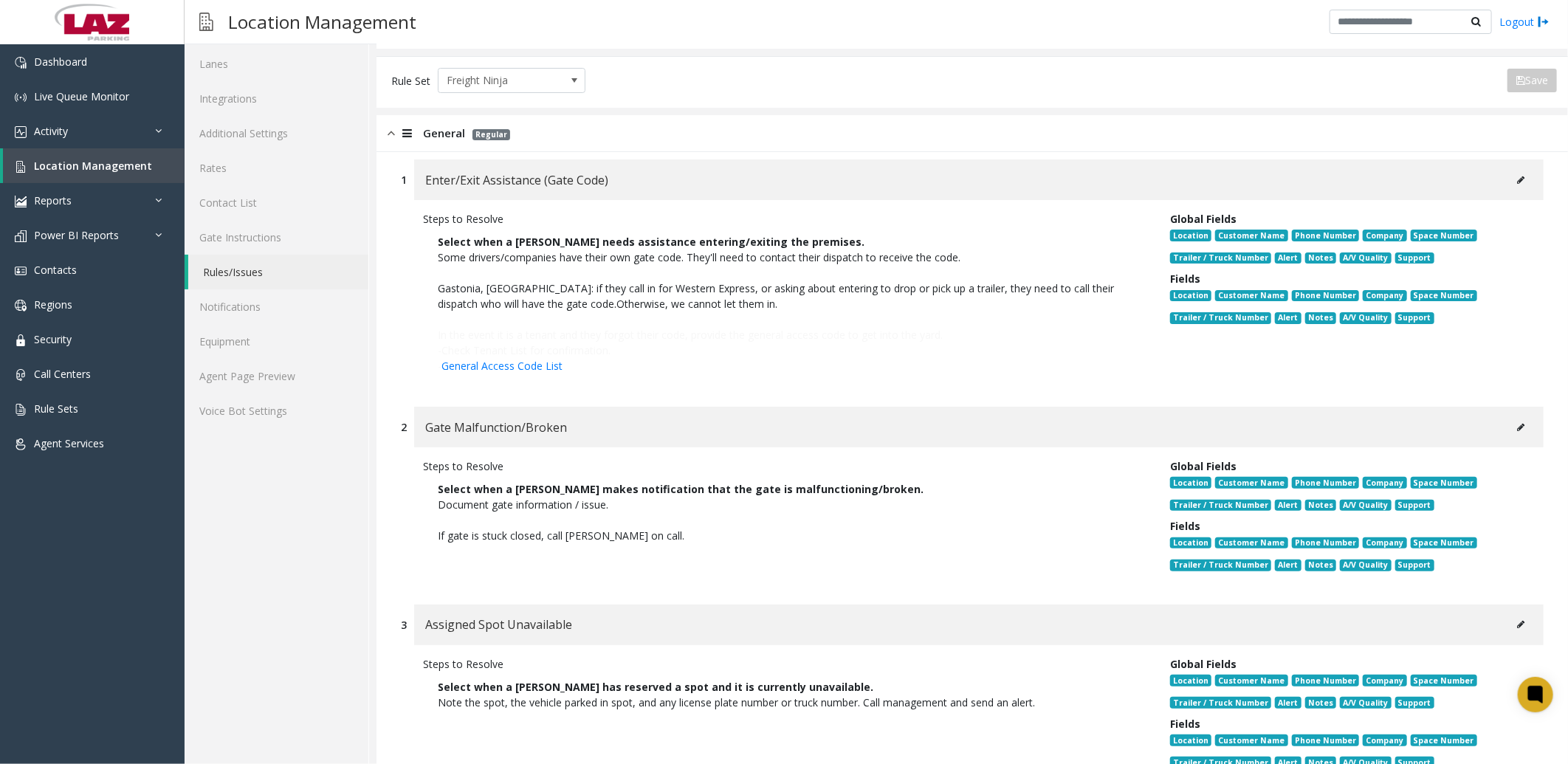
click at [1510, 173] on button at bounding box center [1521, 179] width 23 height 22
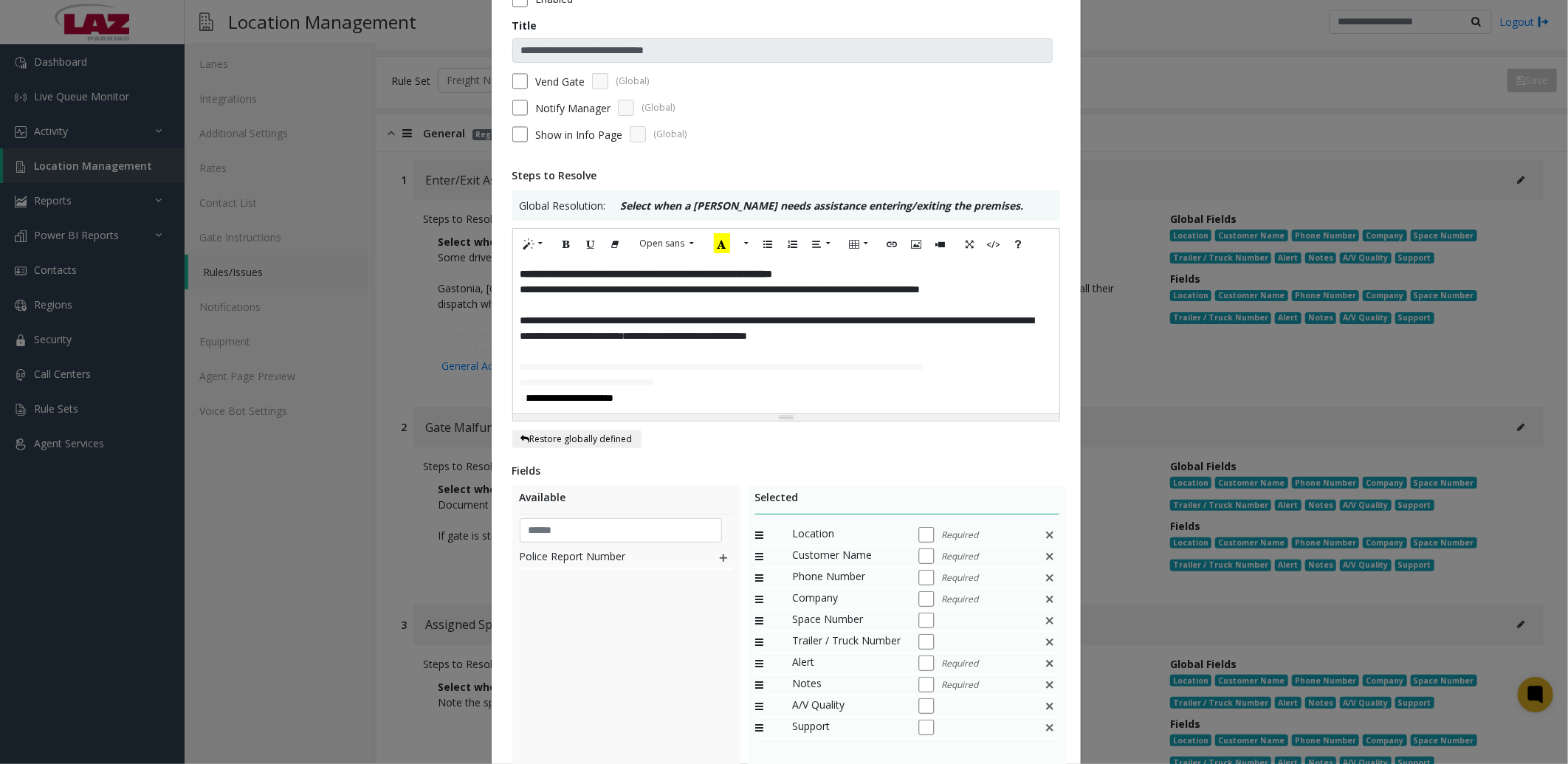
scroll to position [0, 0]
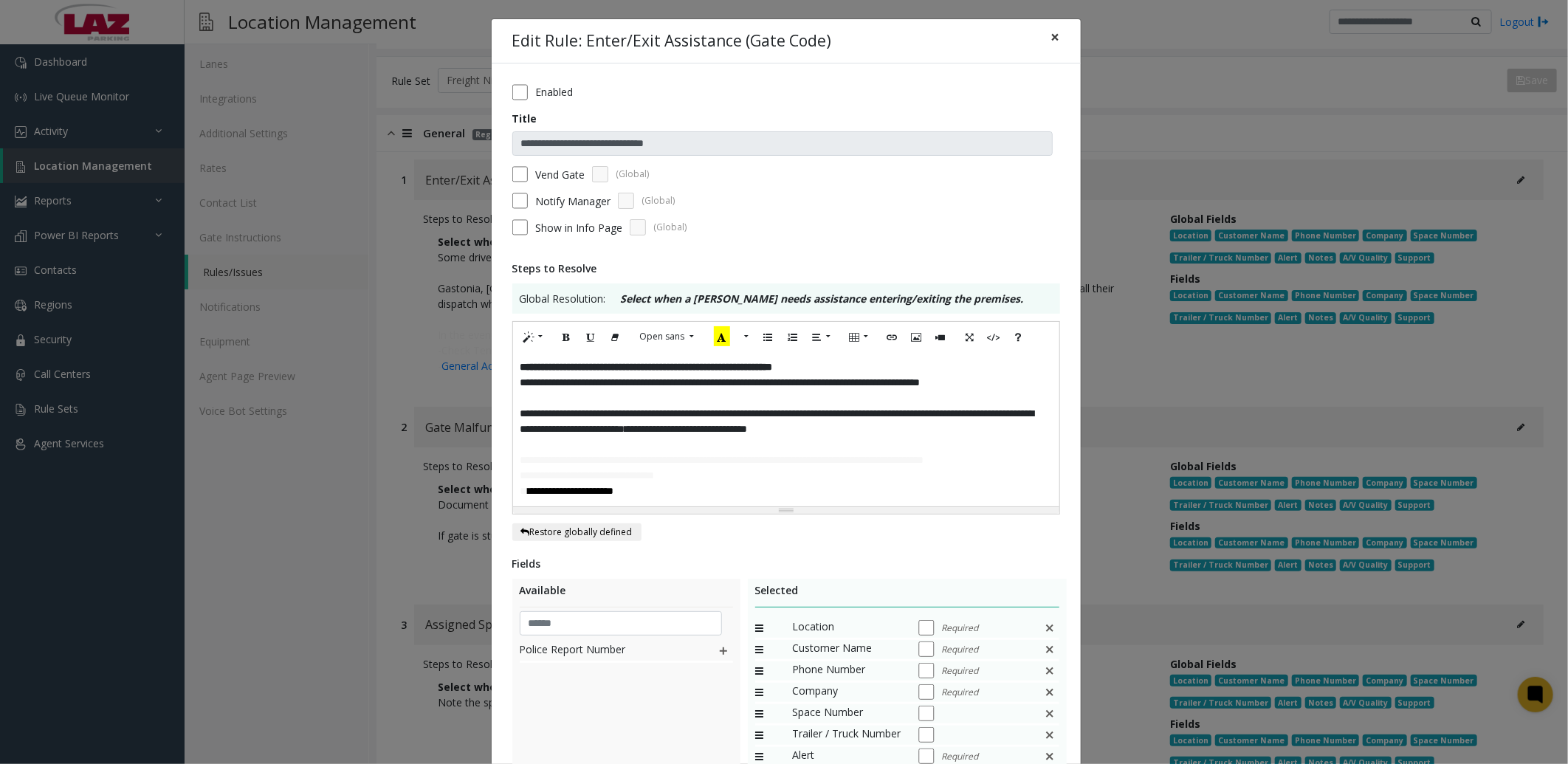
click at [1052, 33] on span "×" at bounding box center [1055, 36] width 9 height 20
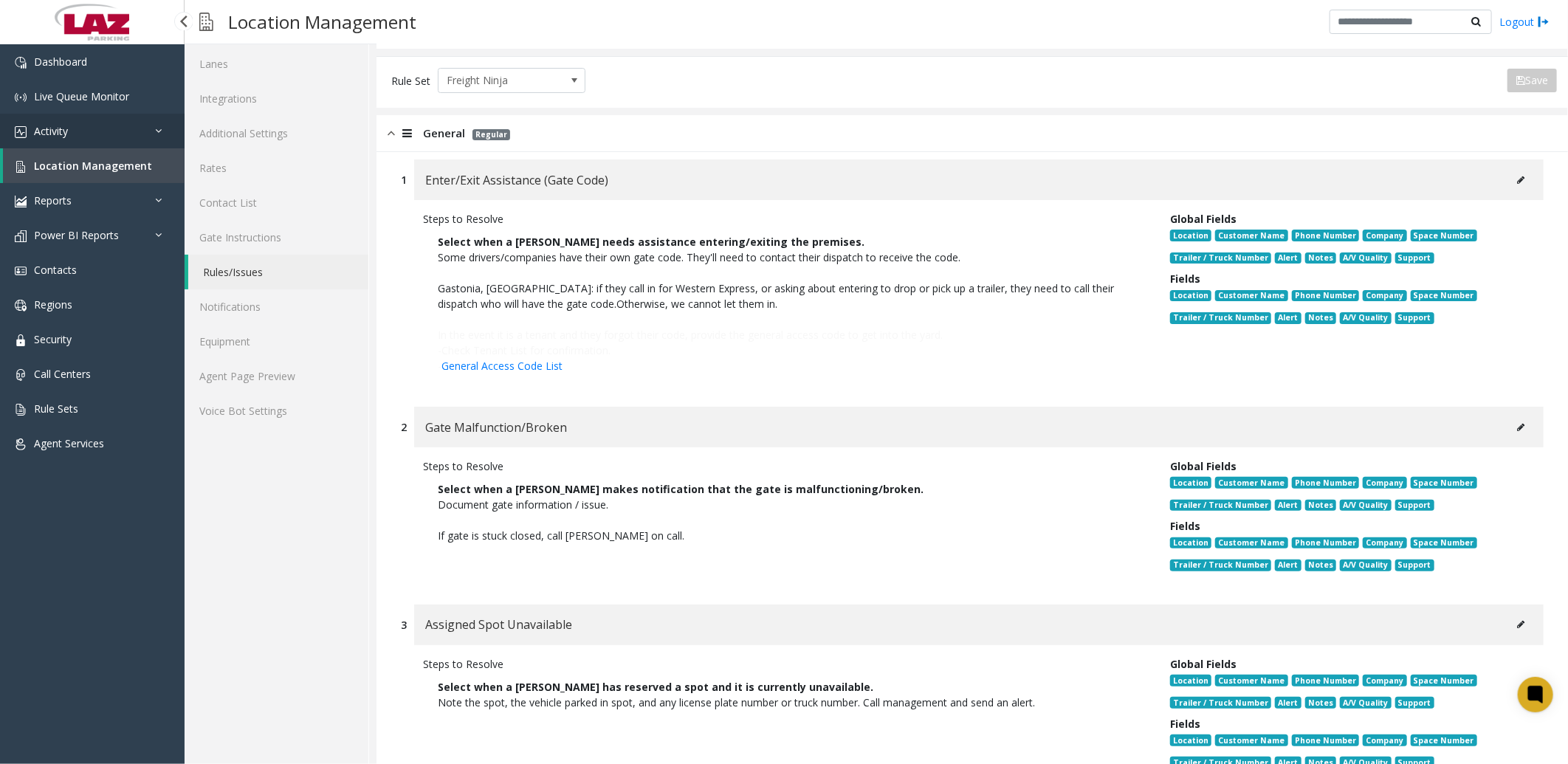
click at [70, 128] on link "Activity" at bounding box center [92, 132] width 184 height 35
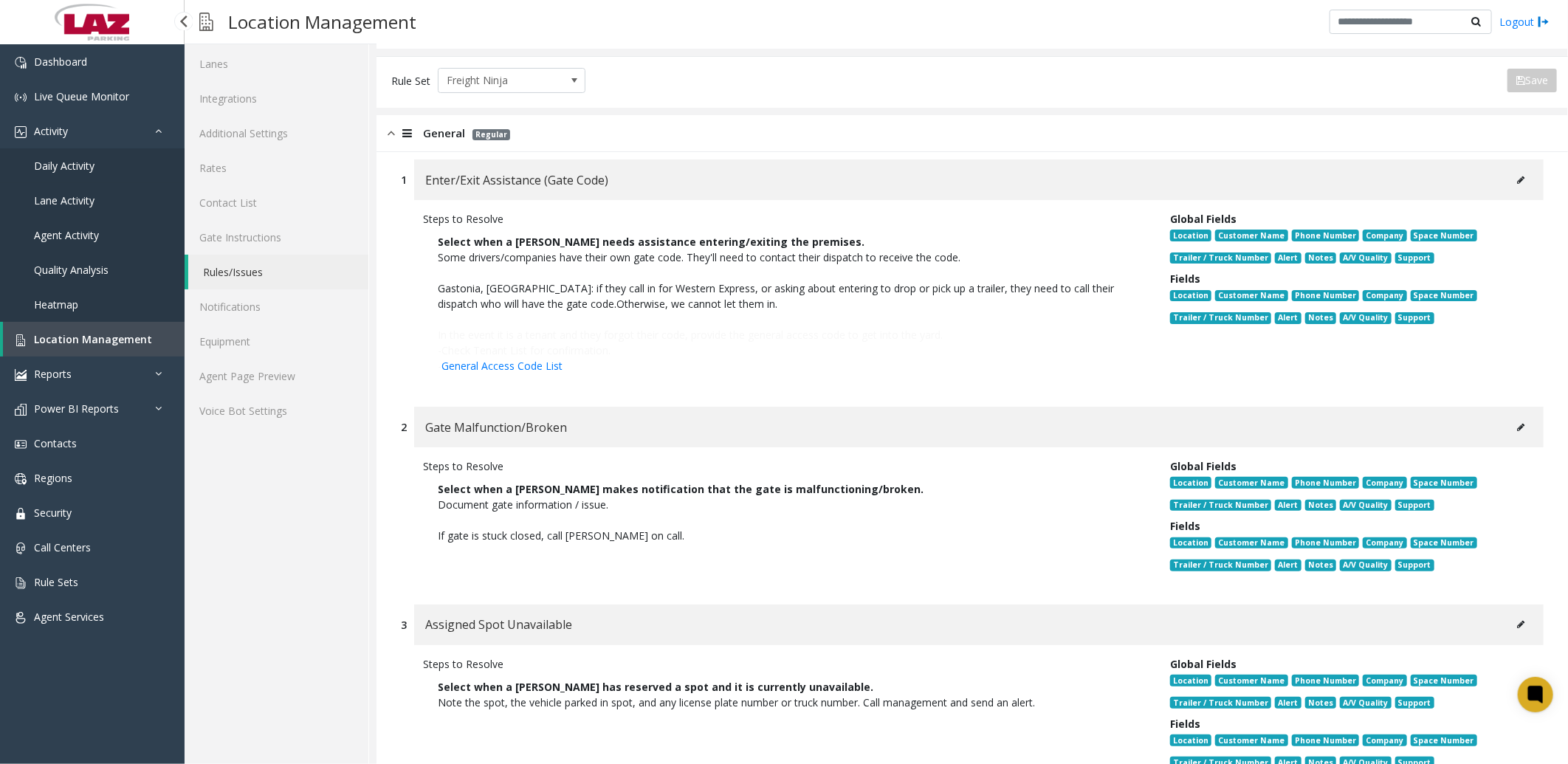
click at [80, 167] on span "Daily Activity" at bounding box center [64, 166] width 60 height 14
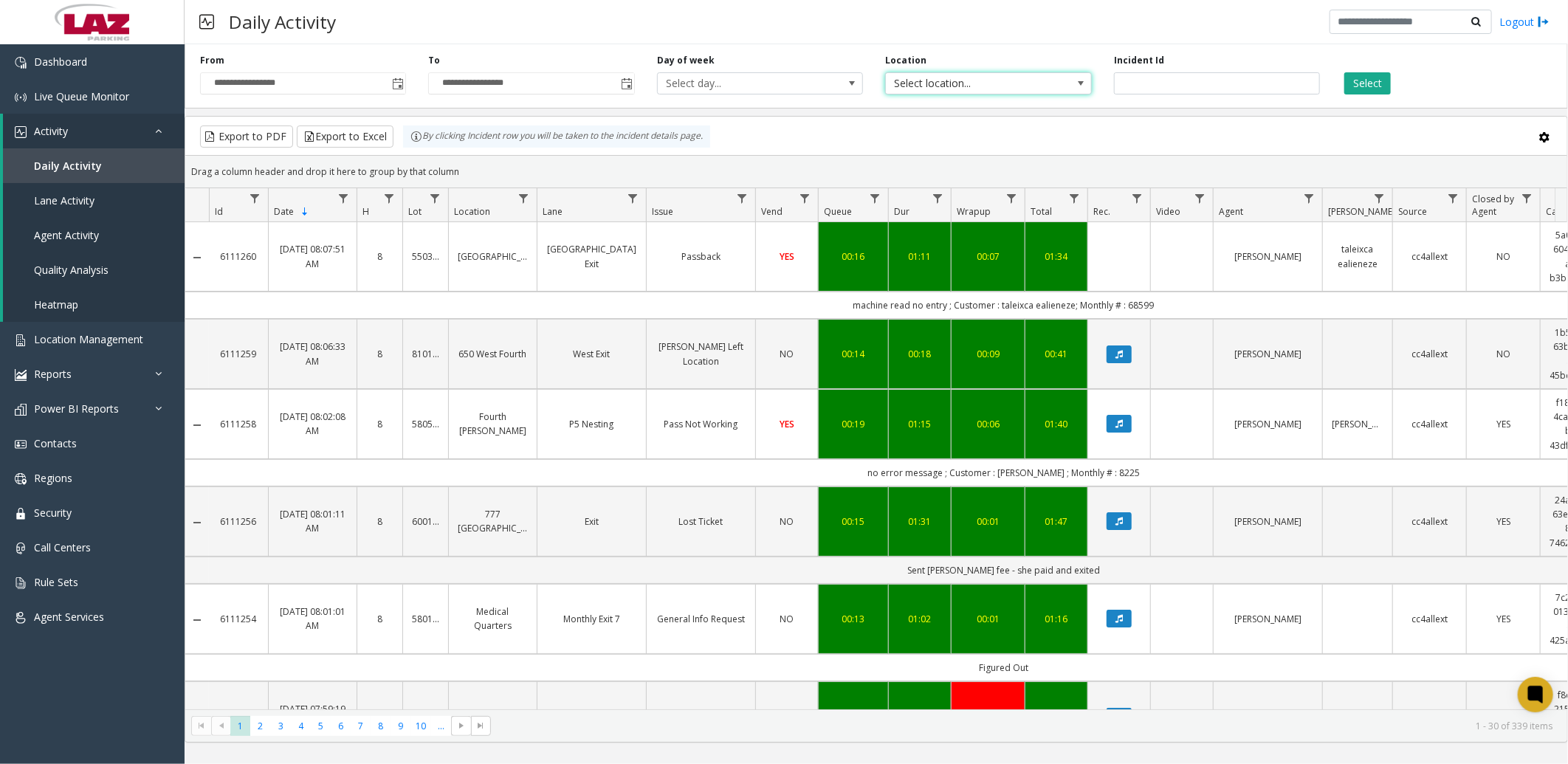
click at [1022, 83] on span "Select location..." at bounding box center [968, 83] width 164 height 20
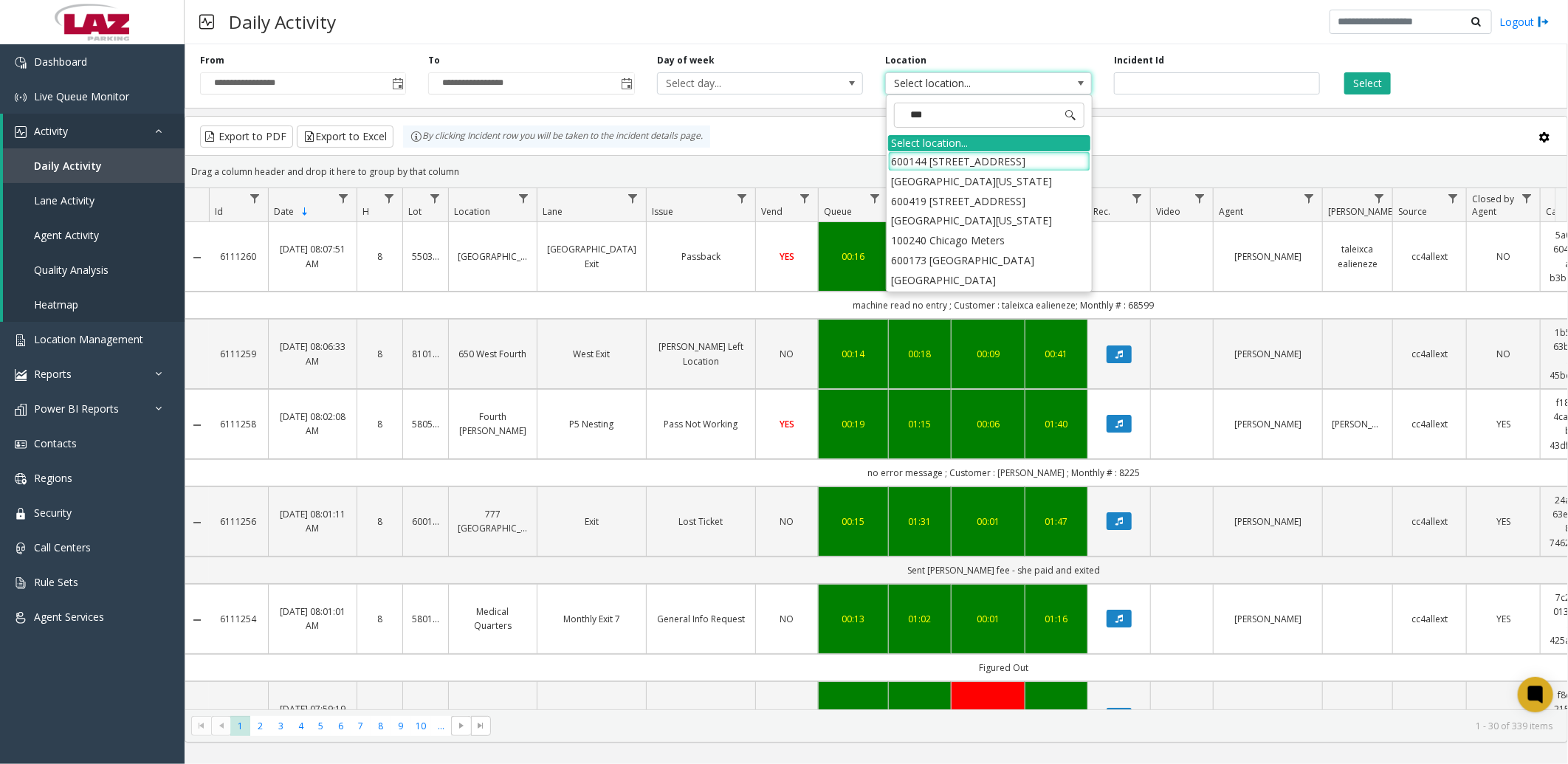
type input "****"
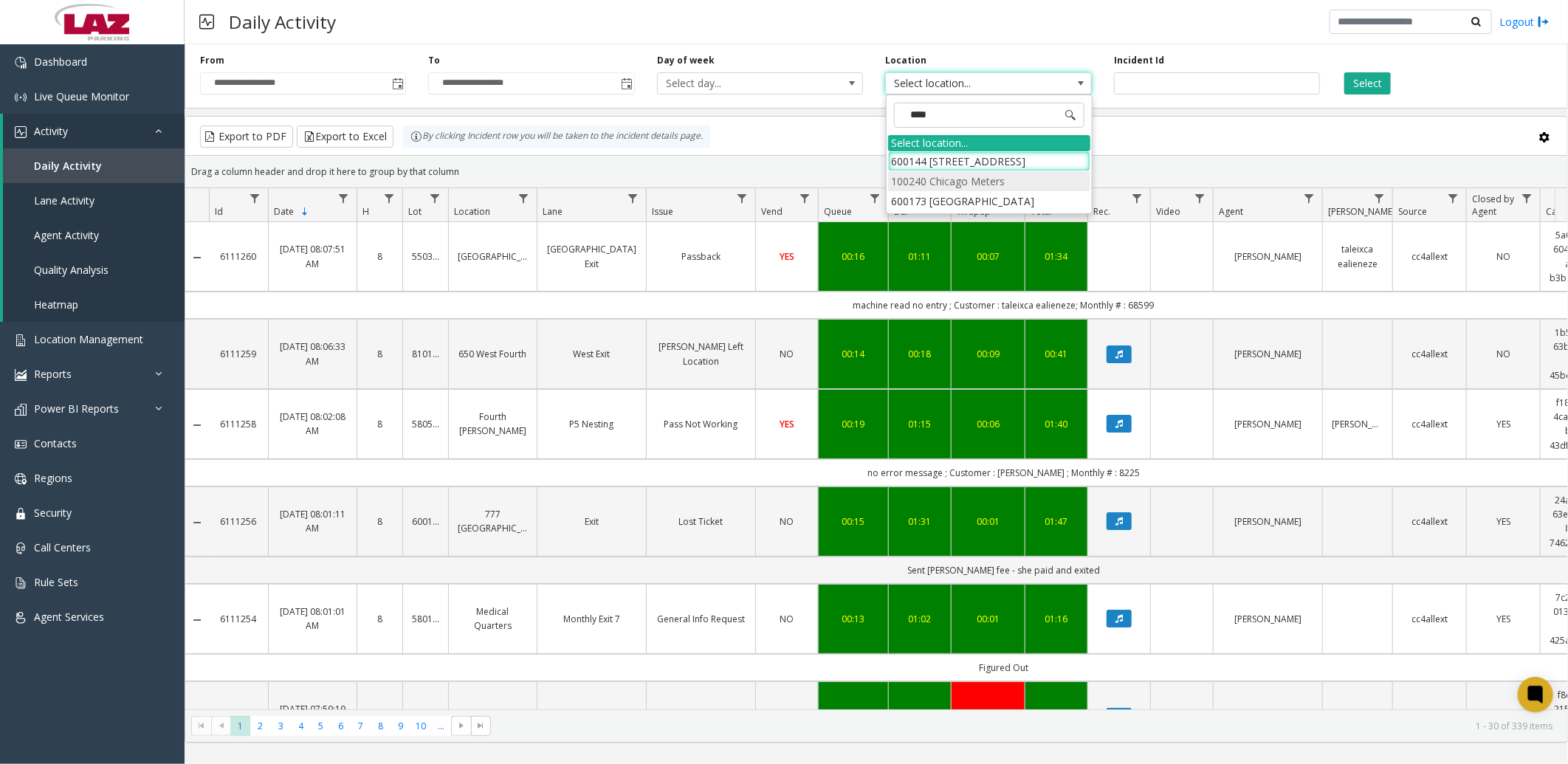
click at [919, 186] on li "100240 Chicago Meters" at bounding box center [989, 181] width 203 height 19
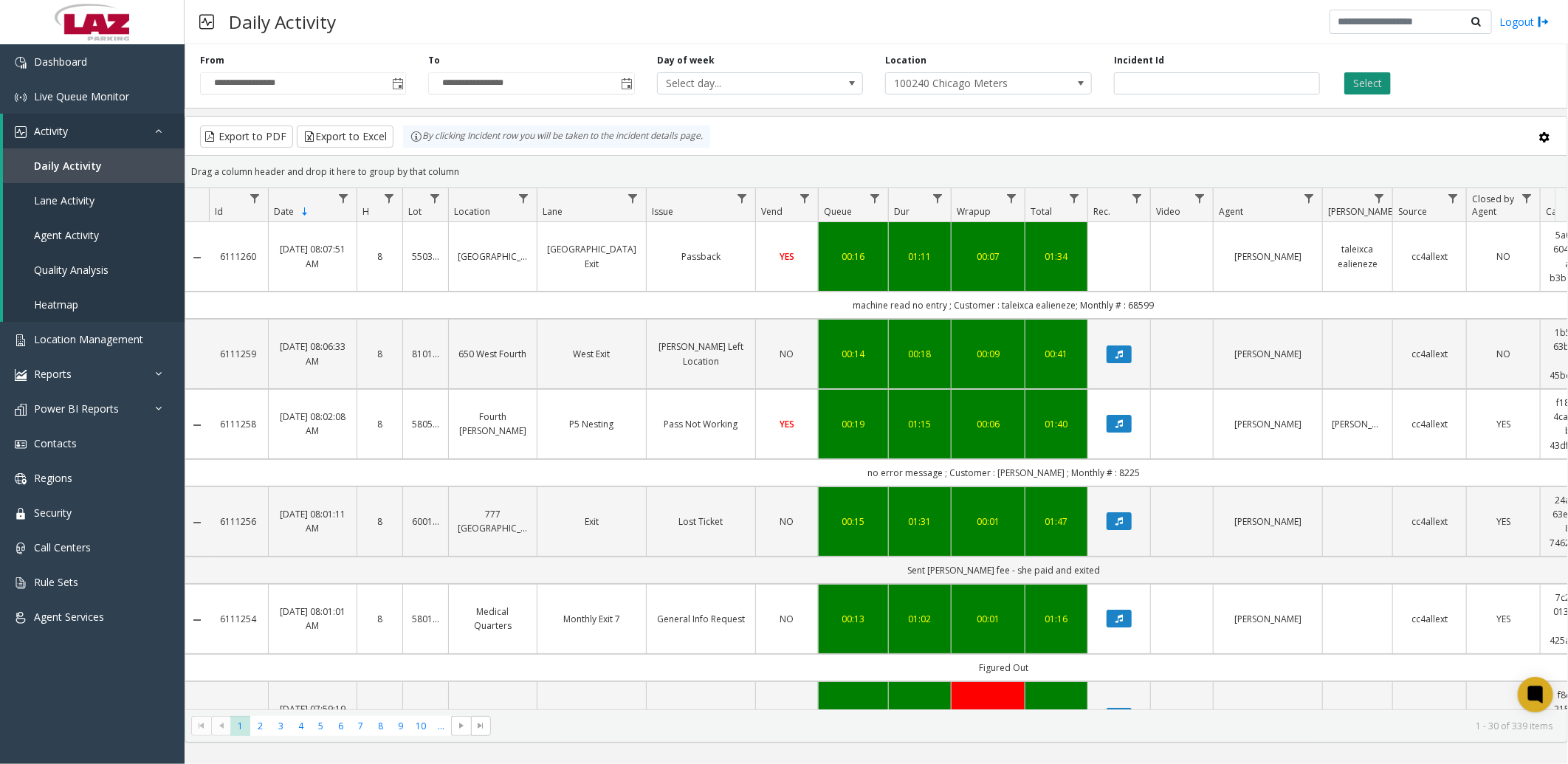
click at [1372, 78] on button "Select" at bounding box center [1368, 83] width 47 height 22
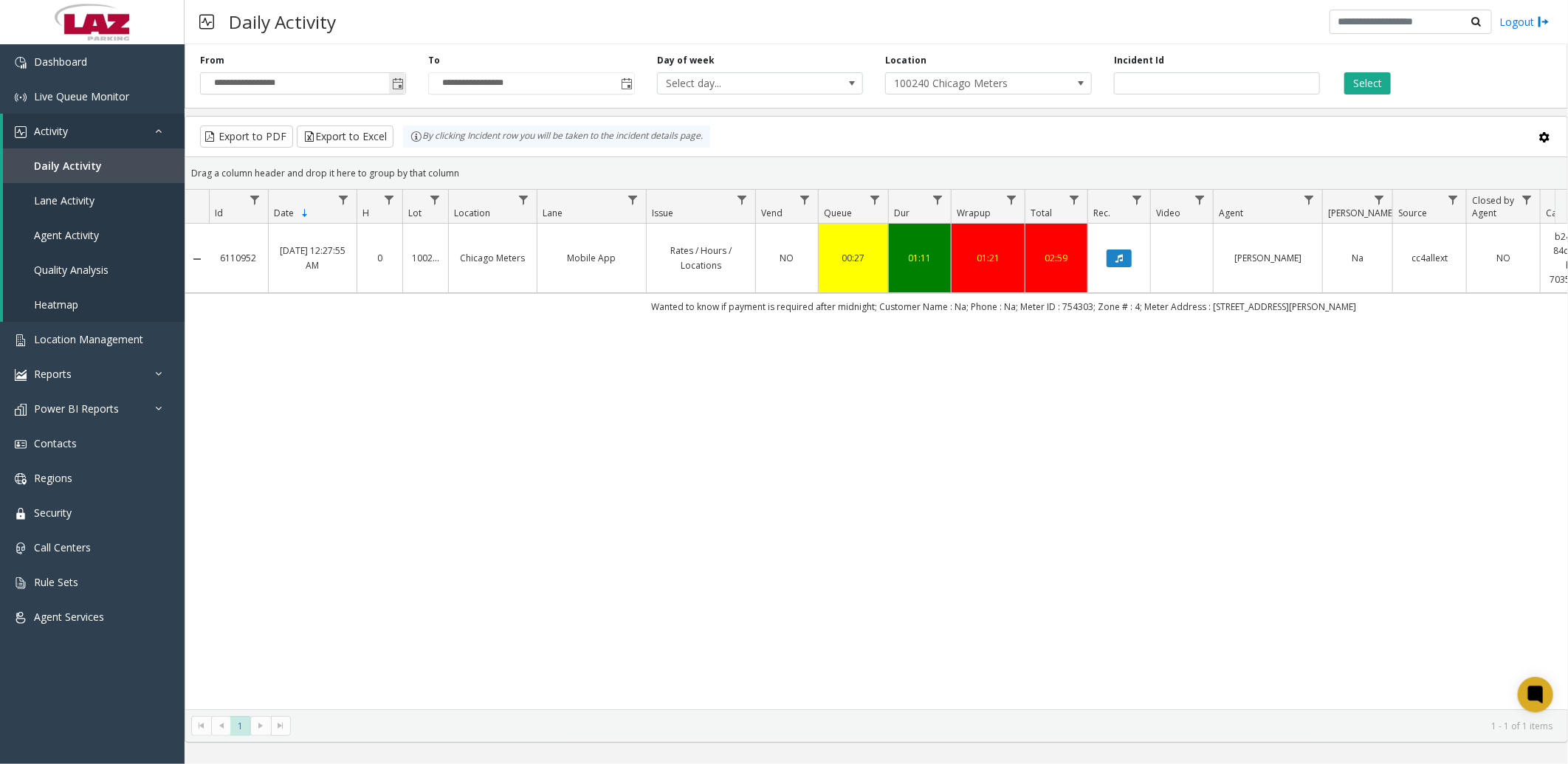
click at [401, 85] on span "Toggle popup" at bounding box center [398, 84] width 12 height 12
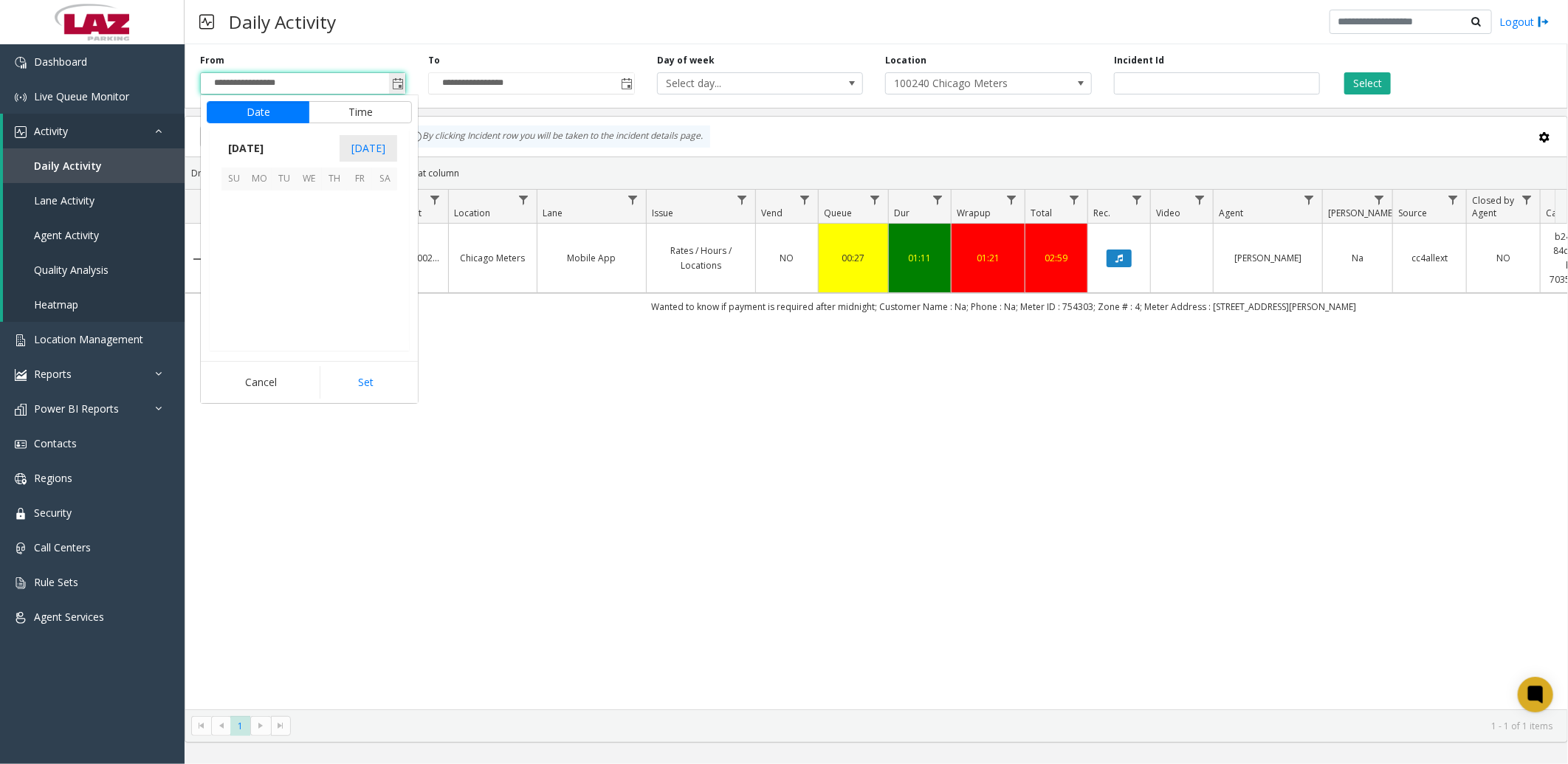
scroll to position [264925, 0]
click at [270, 137] on span "[DATE]" at bounding box center [246, 148] width 49 height 22
click at [335, 210] on span "Aug" at bounding box center [345, 216] width 35 height 35
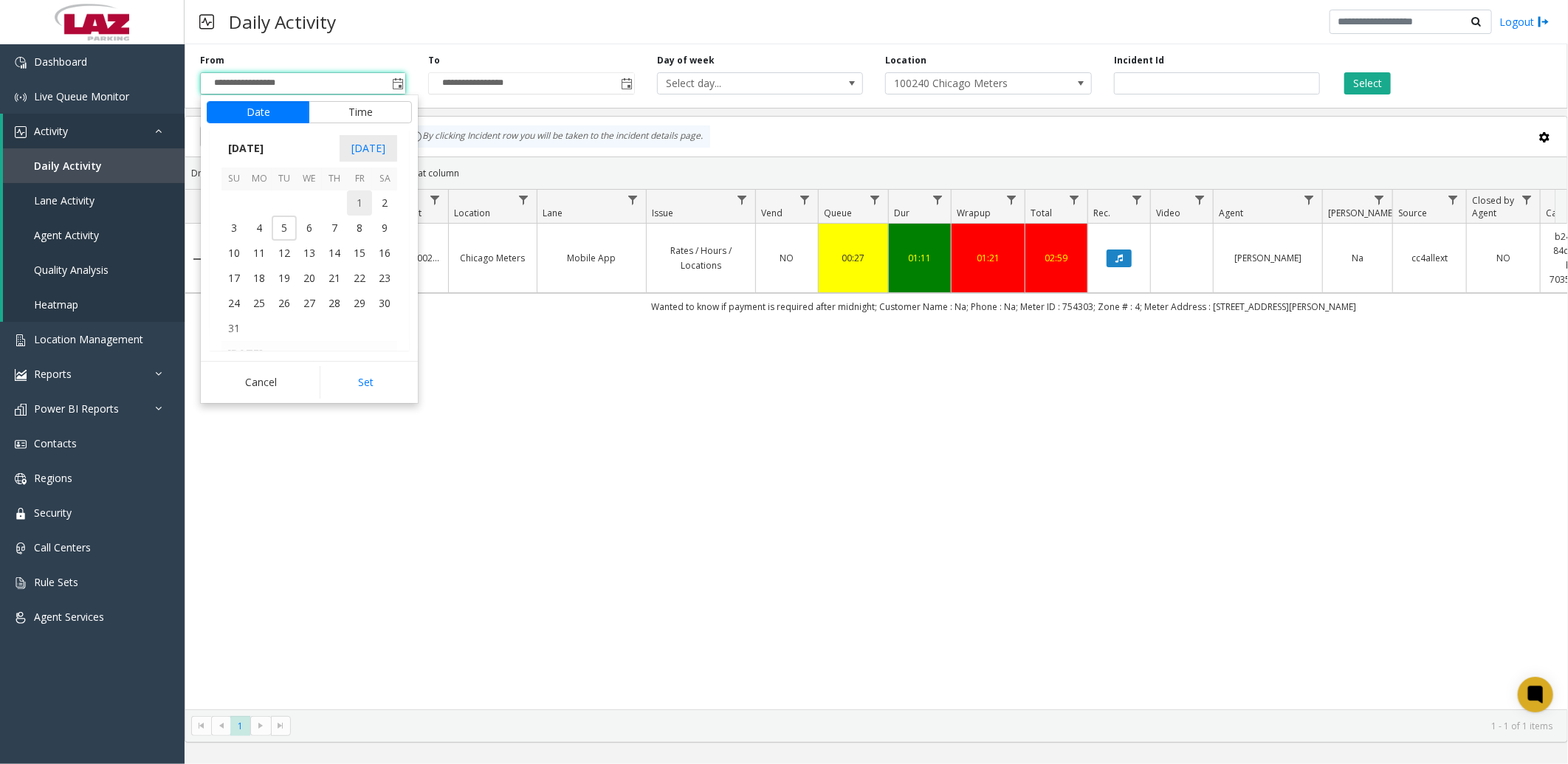
click at [355, 201] on span "1" at bounding box center [360, 203] width 25 height 25
drag, startPoint x: 342, startPoint y: 384, endPoint x: 386, endPoint y: 336, distance: 65.1
click at [344, 384] on button "Set" at bounding box center [365, 382] width 93 height 32
type input "**********"
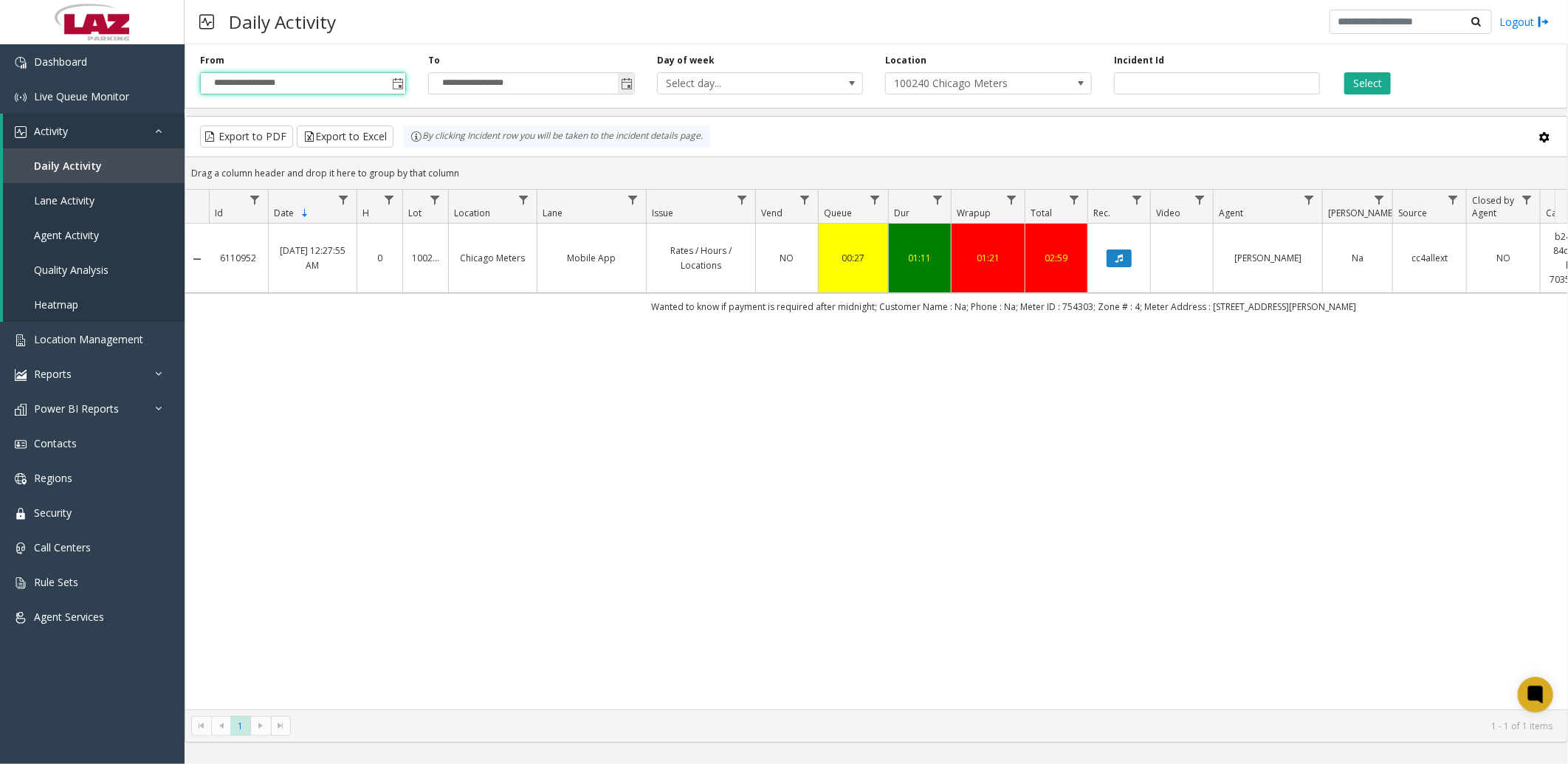
click at [623, 86] on span "Toggle popup" at bounding box center [627, 84] width 12 height 12
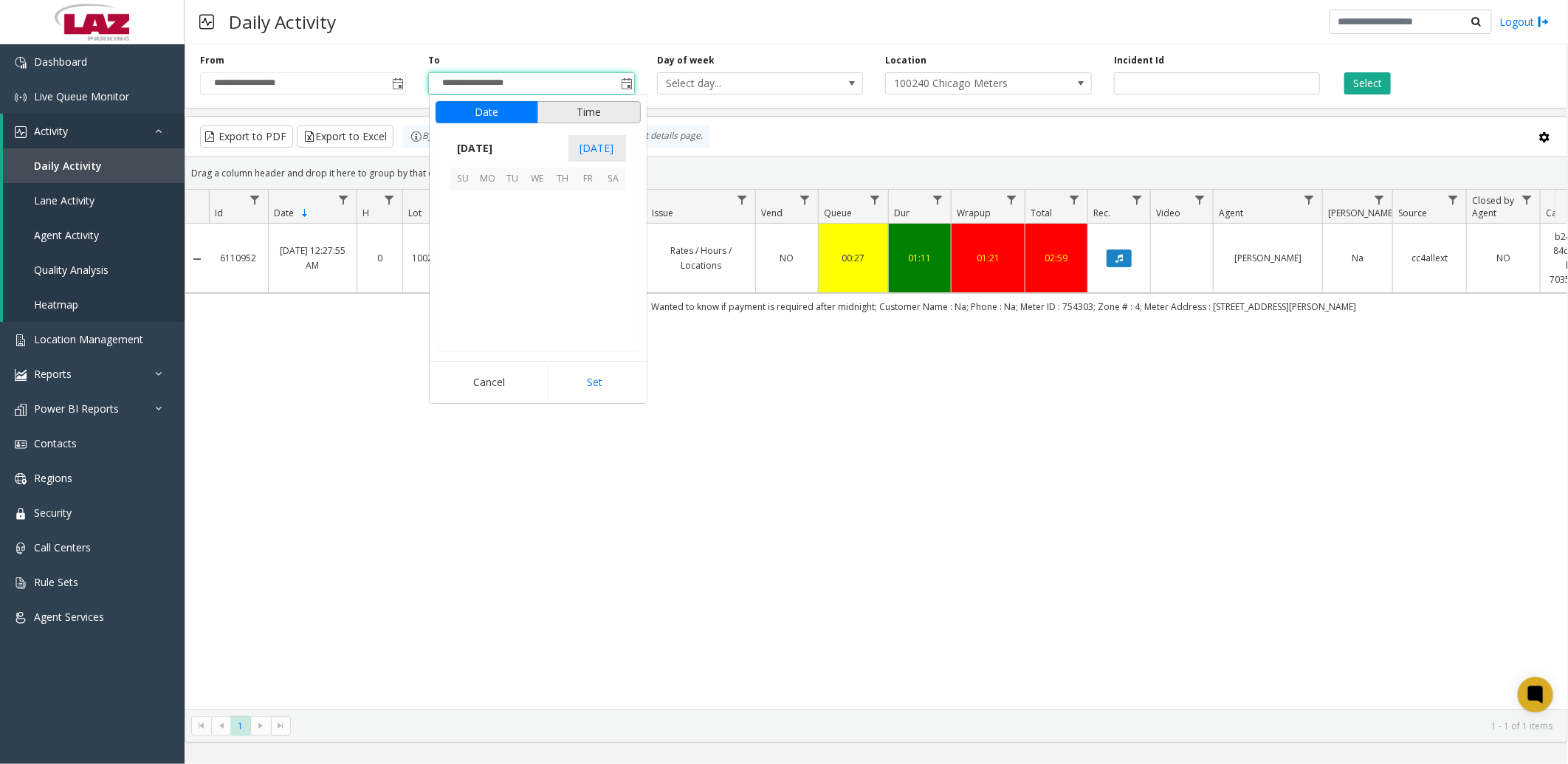
scroll to position [22, 0]
click at [499, 148] on span "[DATE]" at bounding box center [475, 148] width 49 height 22
click at [574, 215] on span "Aug" at bounding box center [573, 216] width 35 height 35
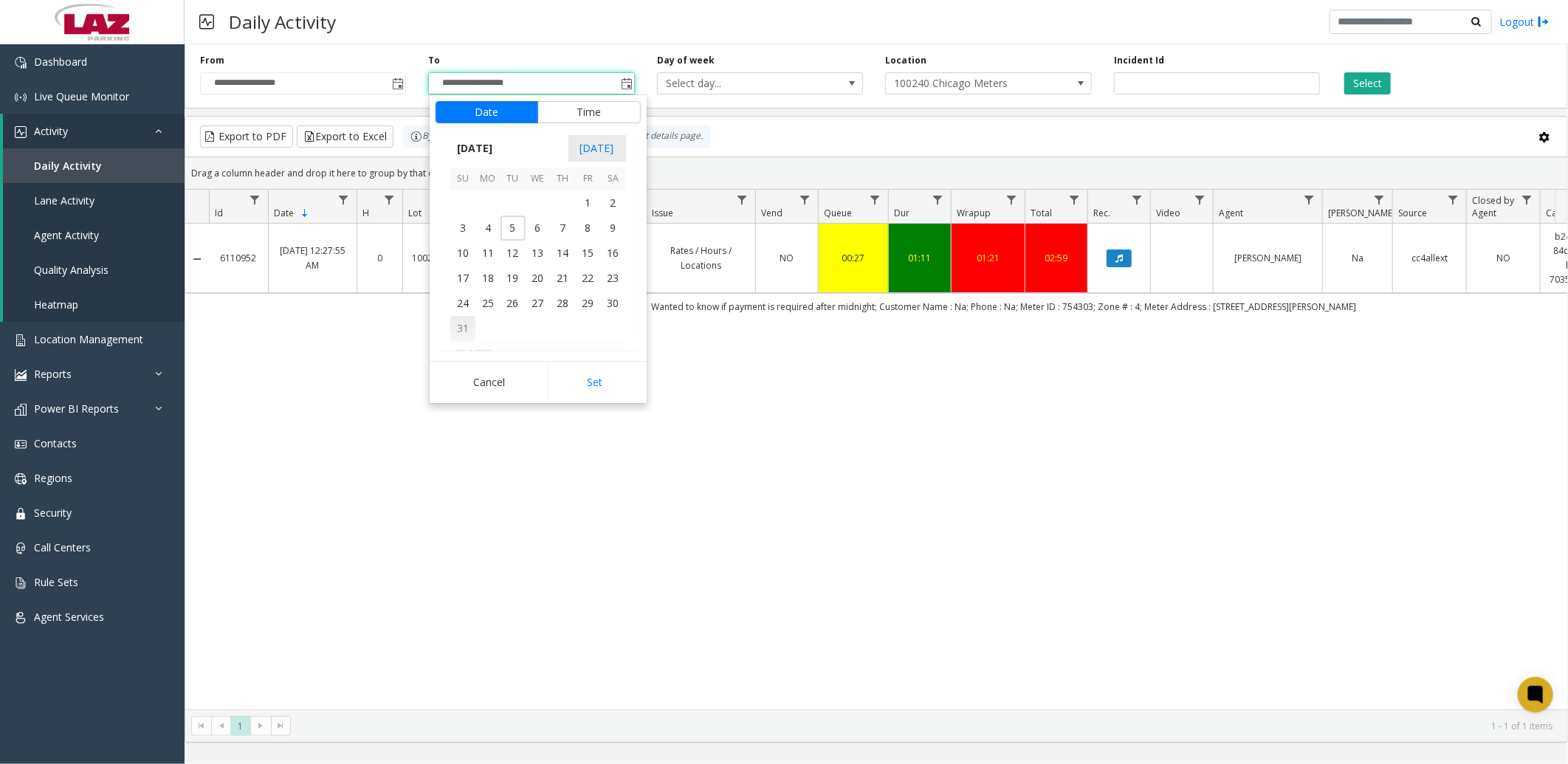
click at [465, 330] on span "31" at bounding box center [463, 328] width 25 height 25
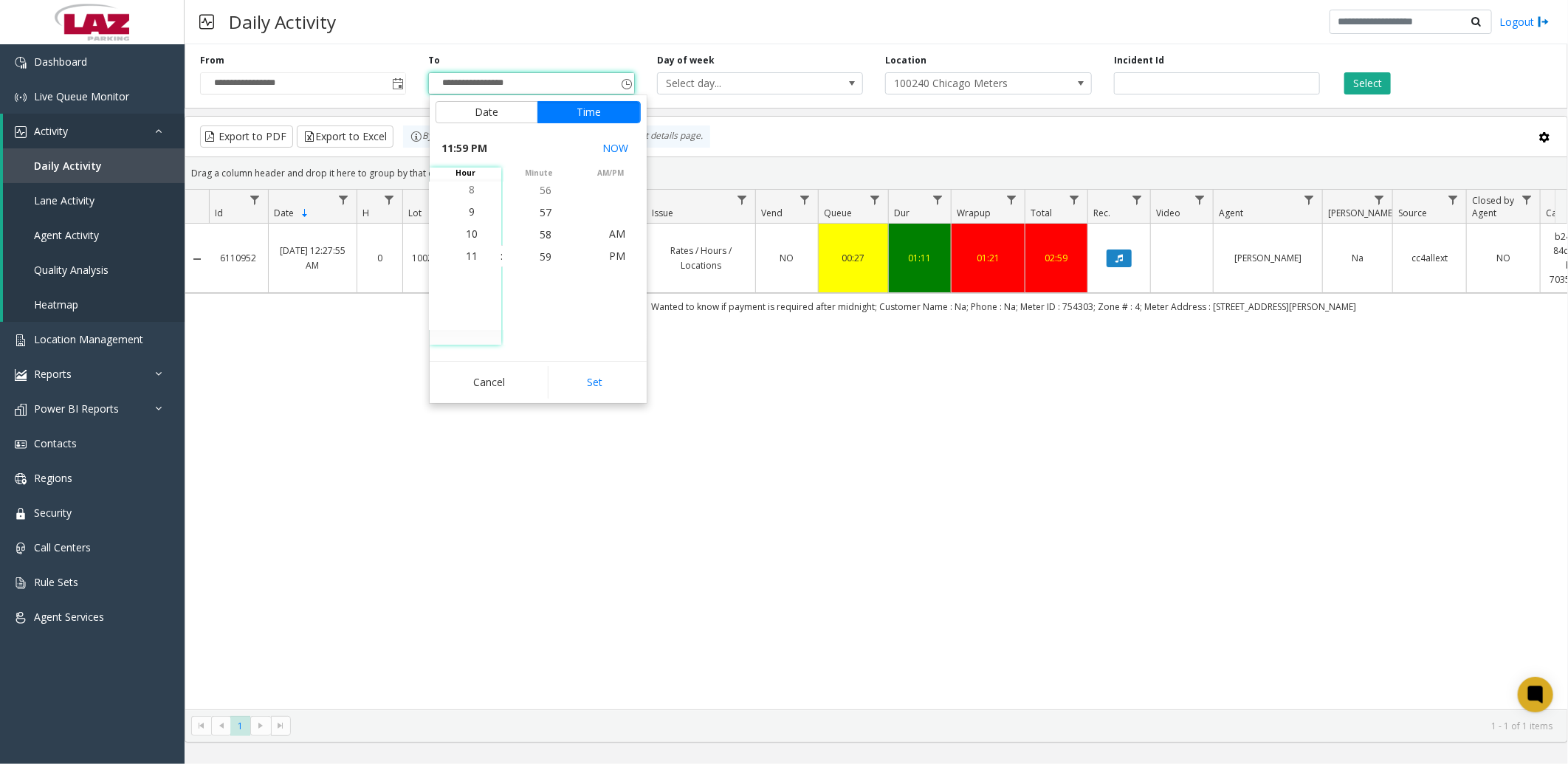
click at [593, 379] on button "Set" at bounding box center [593, 382] width 93 height 32
type input "**********"
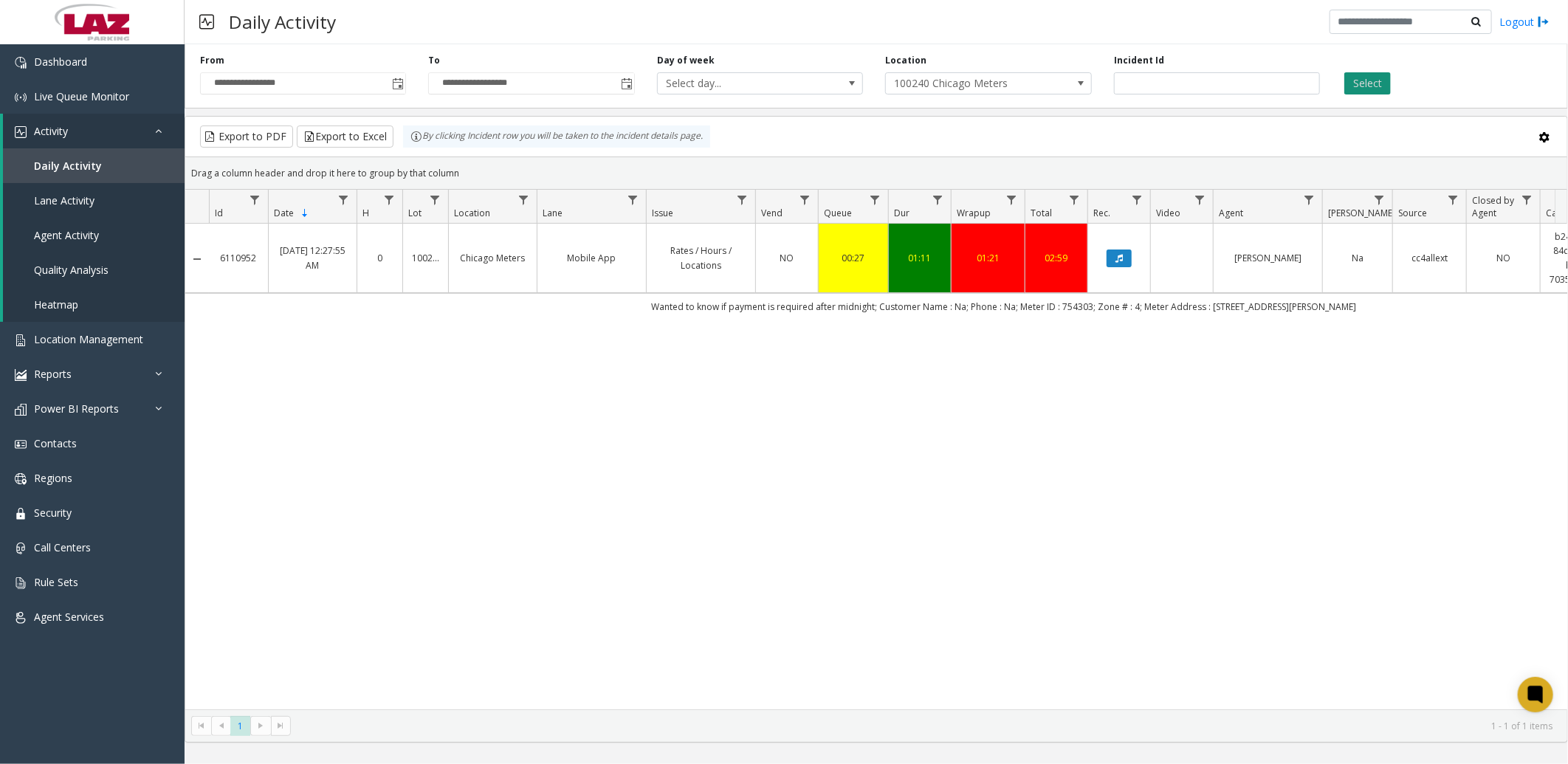
click at [1362, 87] on button "Select" at bounding box center [1368, 83] width 47 height 22
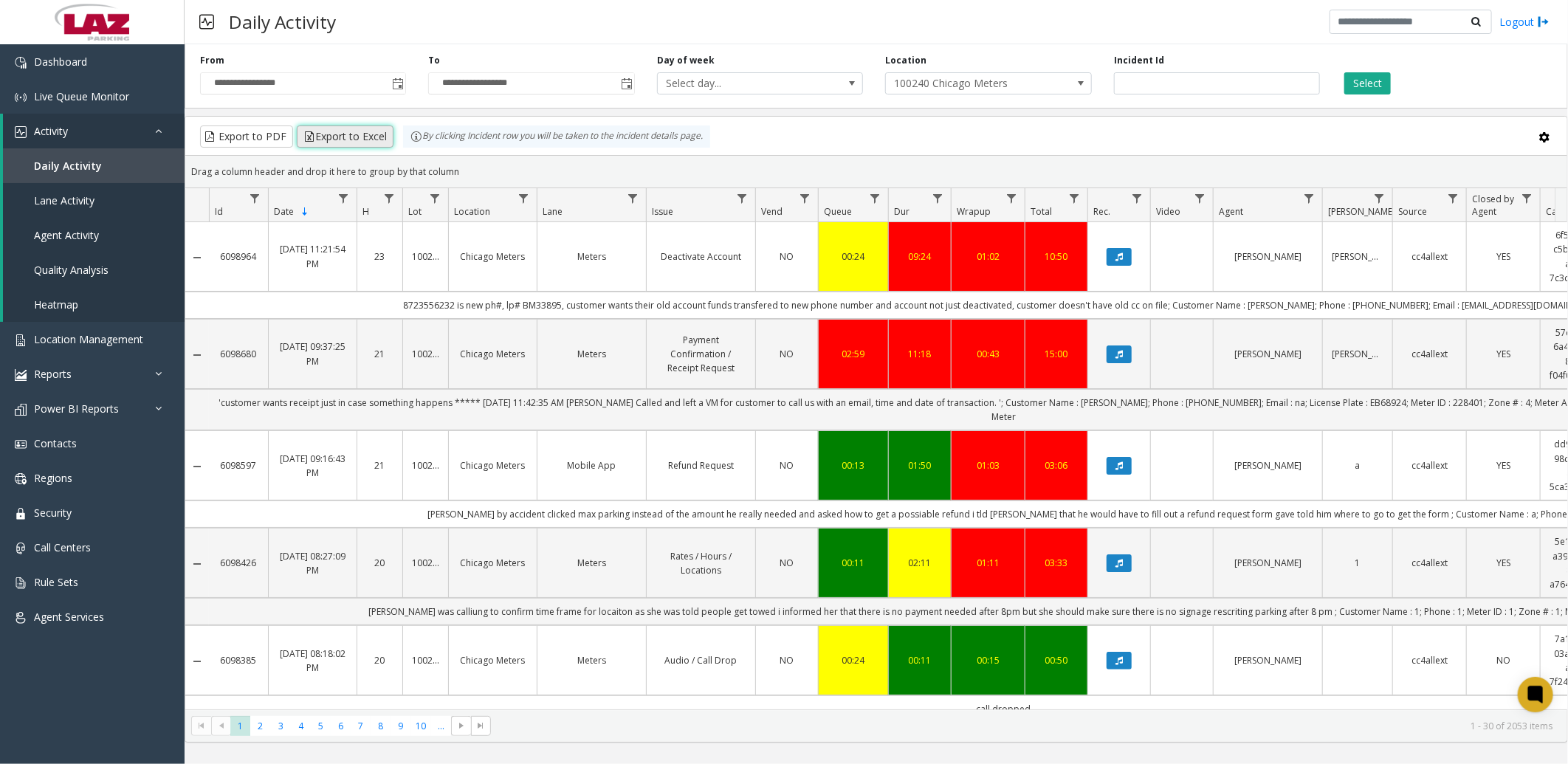
click at [359, 138] on button "Export to Excel" at bounding box center [345, 136] width 96 height 22
